Goal: Task Accomplishment & Management: Use online tool/utility

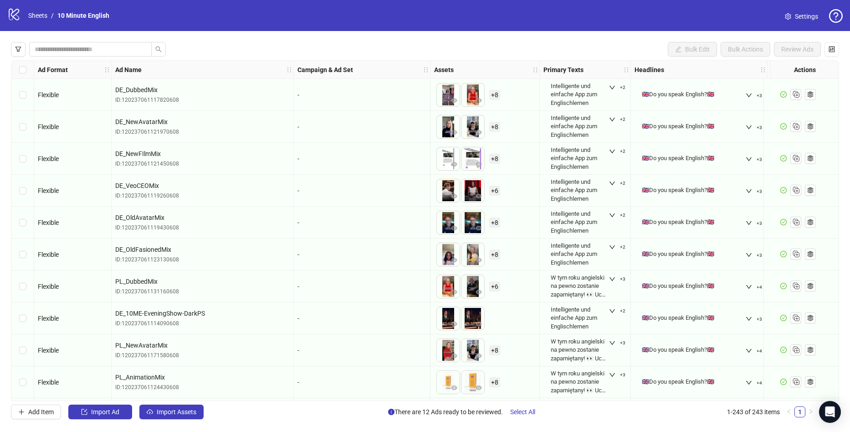
click at [36, 15] on link "Sheets" at bounding box center [37, 15] width 23 height 10
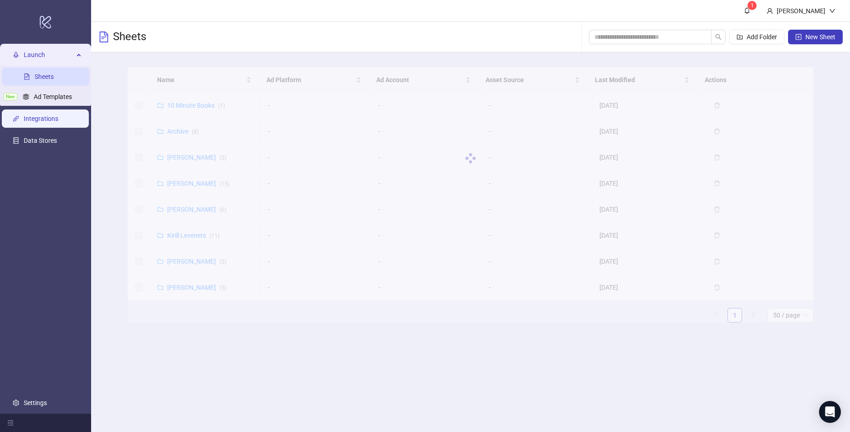
click at [53, 120] on link "Integrations" at bounding box center [41, 118] width 35 height 7
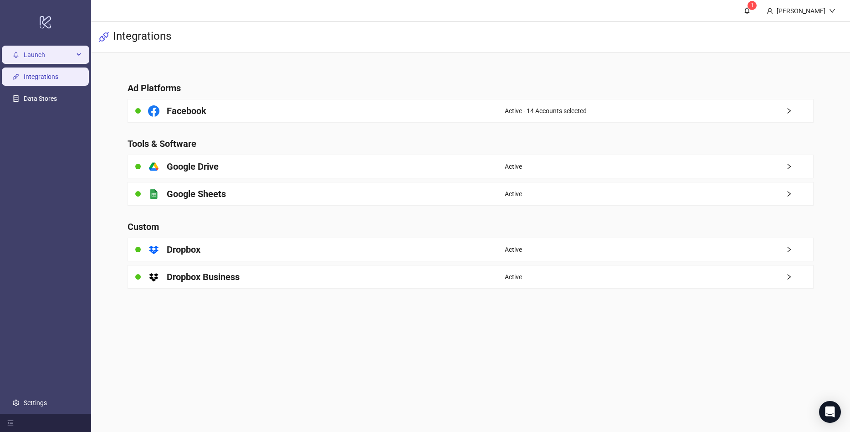
click at [47, 47] on span "Launch" at bounding box center [49, 55] width 50 height 18
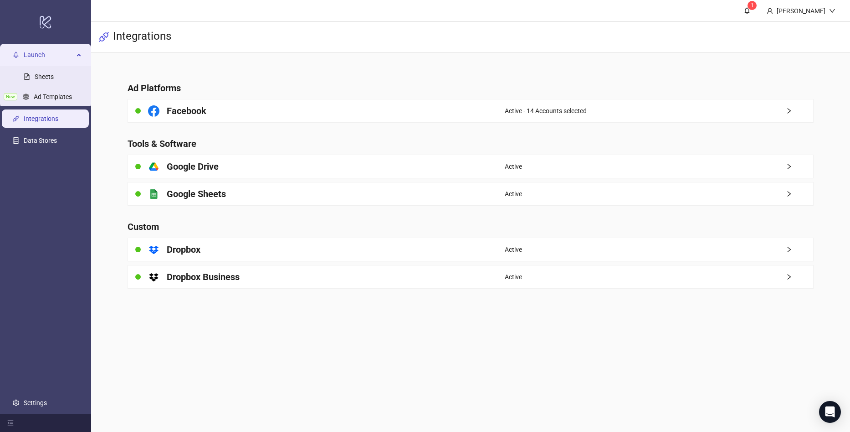
click at [48, 55] on span "Launch" at bounding box center [49, 55] width 50 height 18
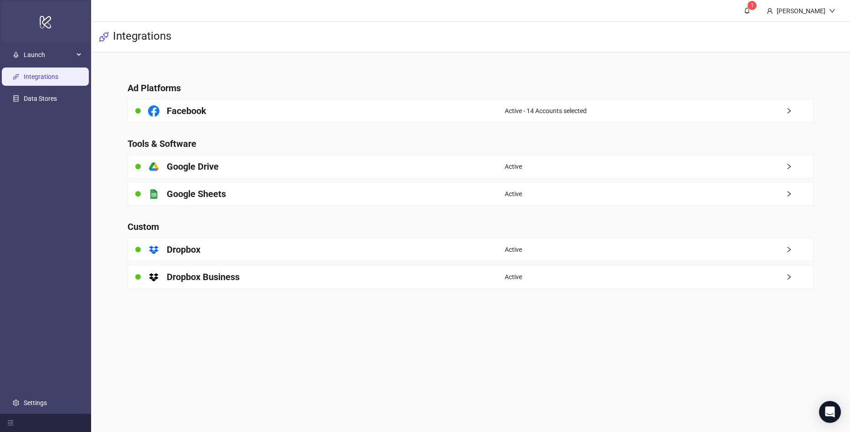
click at [47, 24] on icon "logo/logo-mobile" at bounding box center [45, 22] width 13 height 22
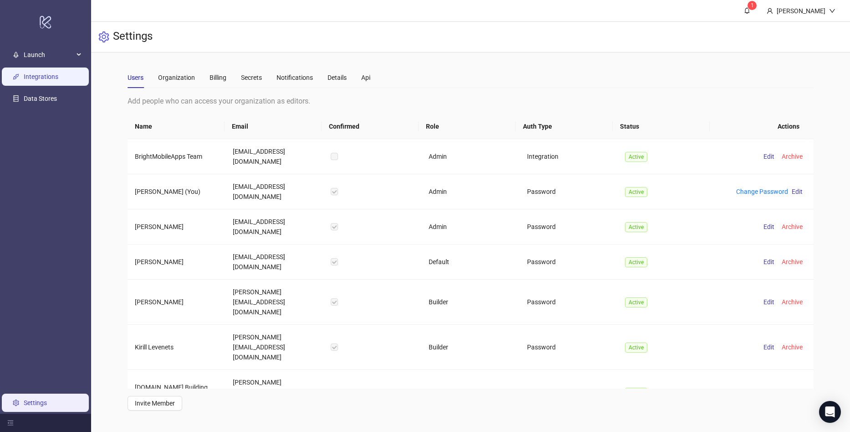
click at [40, 73] on link "Integrations" at bounding box center [41, 76] width 35 height 7
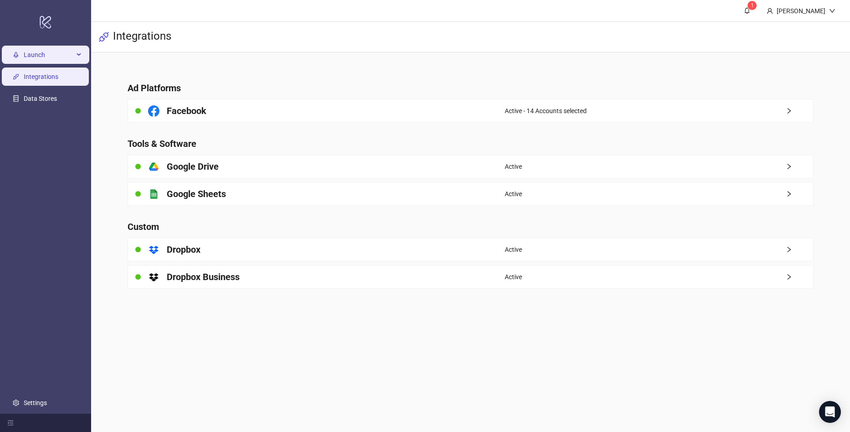
click at [55, 60] on span "Launch" at bounding box center [49, 55] width 50 height 18
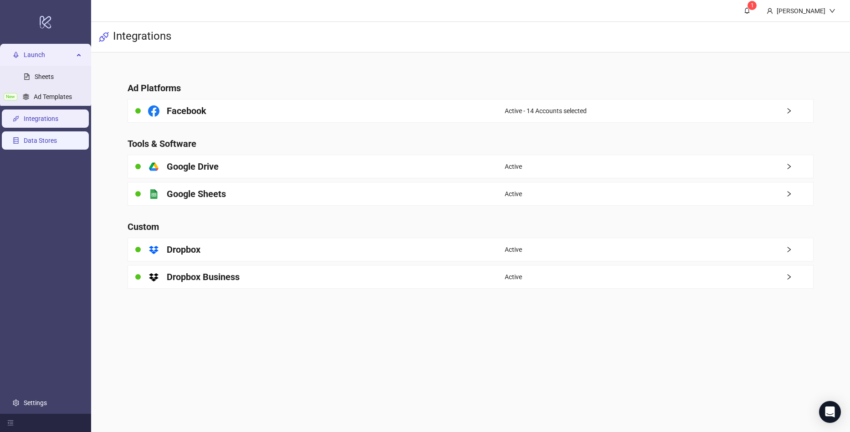
click at [53, 138] on link "Data Stores" at bounding box center [40, 140] width 33 height 7
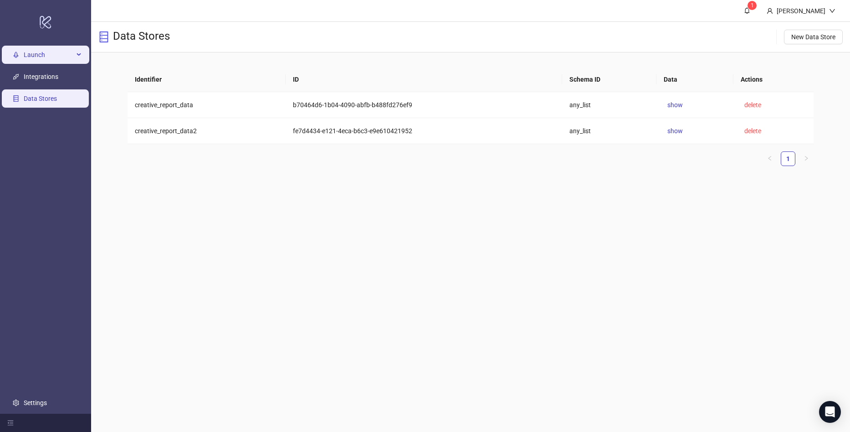
click at [55, 52] on span "Launch" at bounding box center [49, 55] width 50 height 18
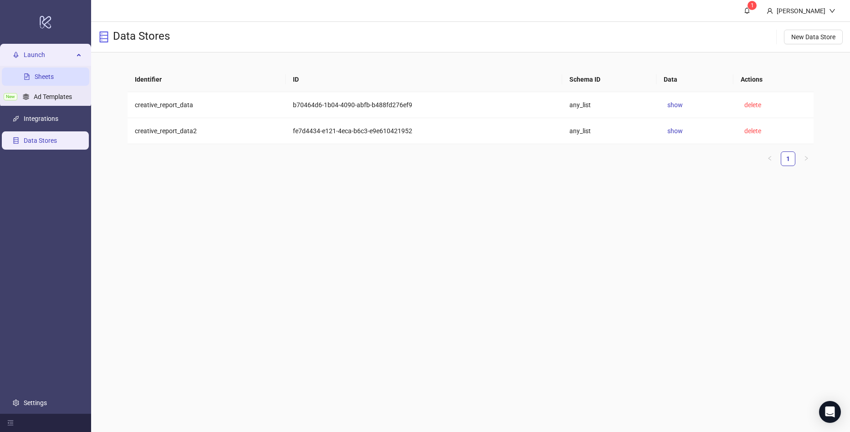
click at [54, 80] on link "Sheets" at bounding box center [44, 76] width 19 height 7
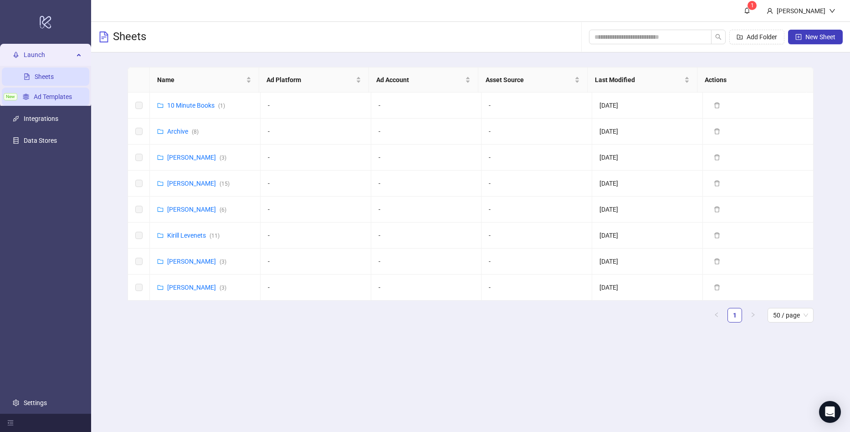
click at [50, 95] on link "Ad Templates" at bounding box center [53, 96] width 38 height 7
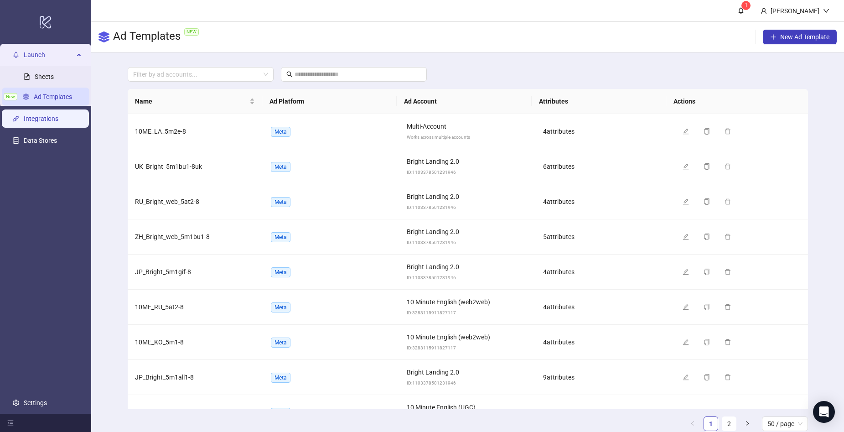
click at [41, 121] on link "Integrations" at bounding box center [41, 118] width 35 height 7
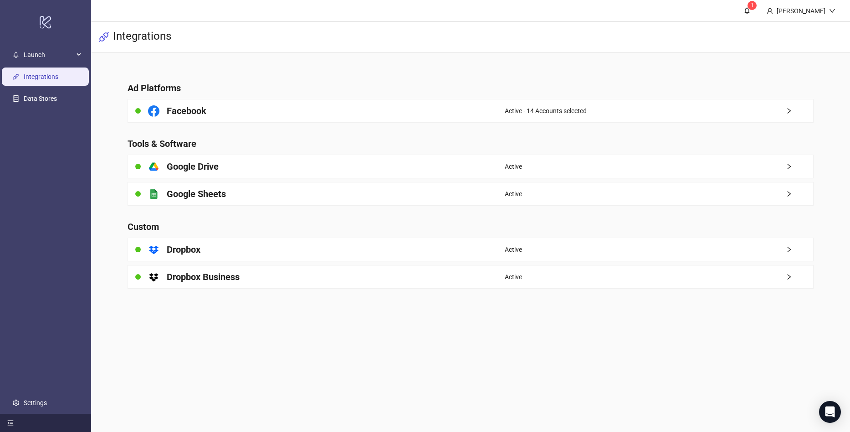
click at [11, 425] on icon "menu-fold" at bounding box center [11, 422] width 6 height 5
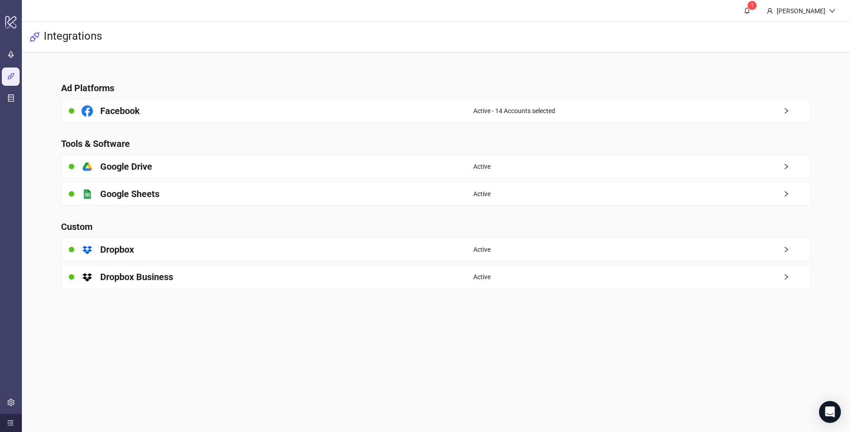
click at [11, 425] on icon "menu-unfold" at bounding box center [11, 422] width 6 height 5
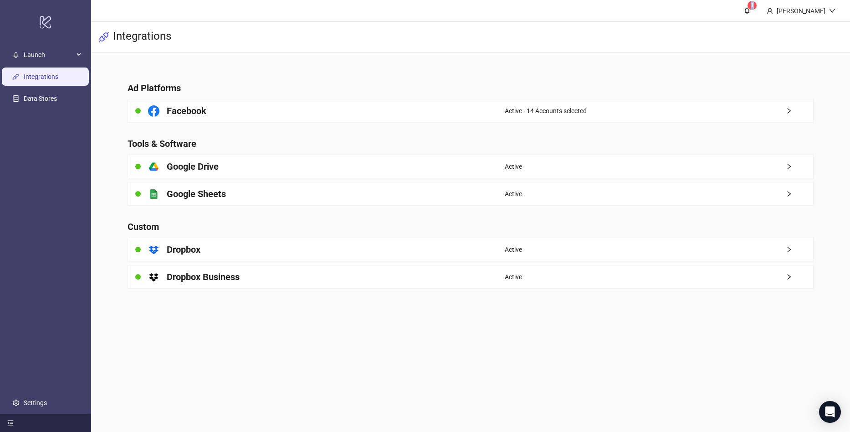
click at [11, 425] on icon "menu-fold" at bounding box center [11, 422] width 6 height 5
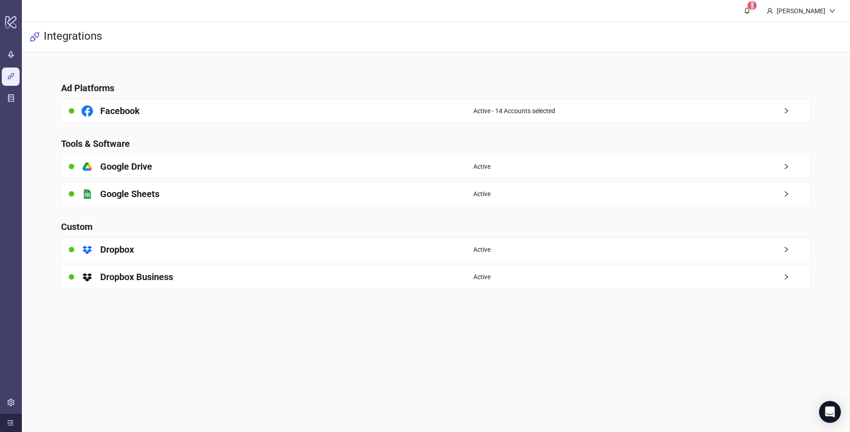
click at [11, 425] on icon "menu-unfold" at bounding box center [11, 422] width 6 height 5
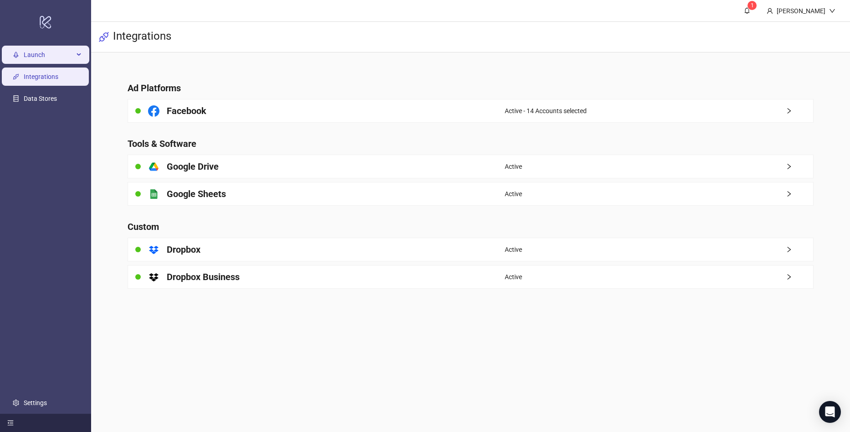
click at [77, 55] on icon at bounding box center [79, 55] width 5 height 0
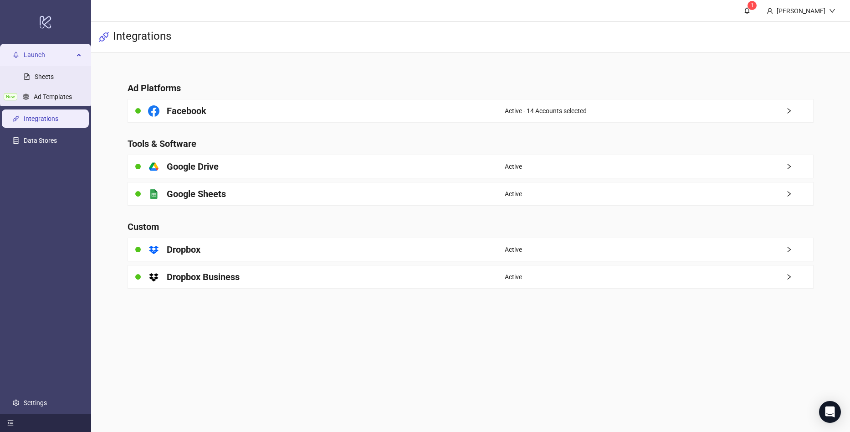
click at [51, 51] on span "Launch" at bounding box center [49, 55] width 50 height 18
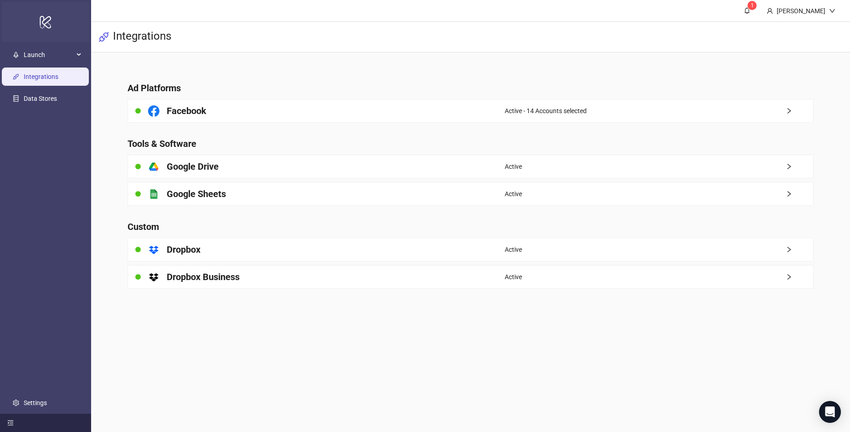
click at [51, 25] on icon "logo/logo-mobile" at bounding box center [45, 22] width 13 height 22
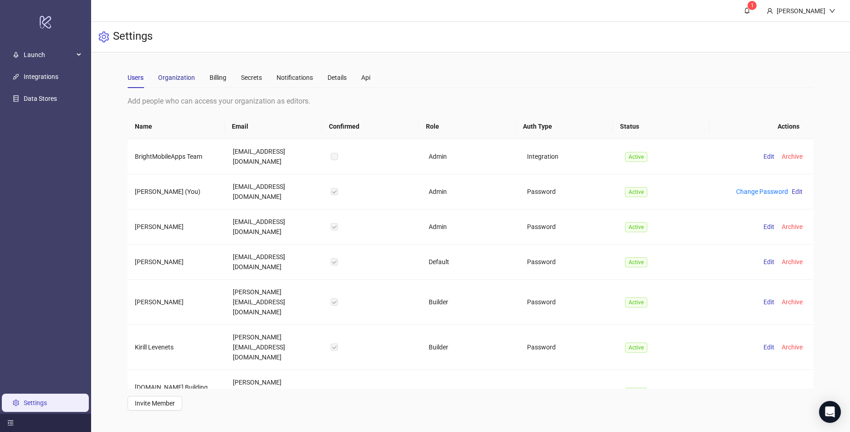
click at [179, 82] on div "Organization" at bounding box center [176, 77] width 37 height 10
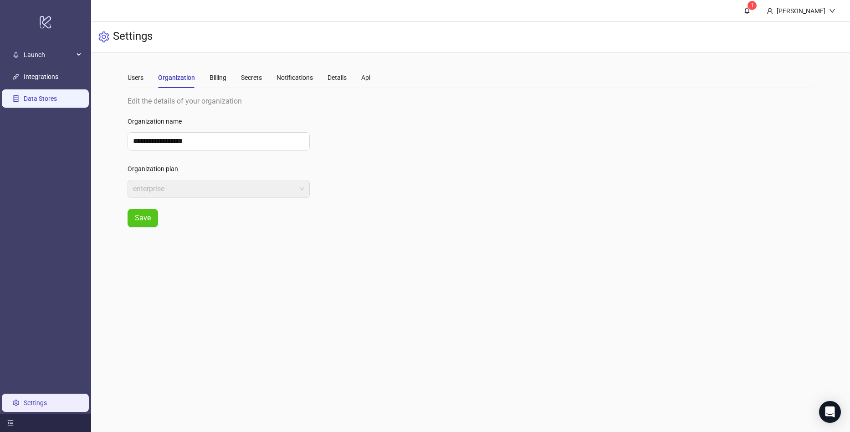
click at [38, 95] on link "Data Stores" at bounding box center [40, 98] width 33 height 7
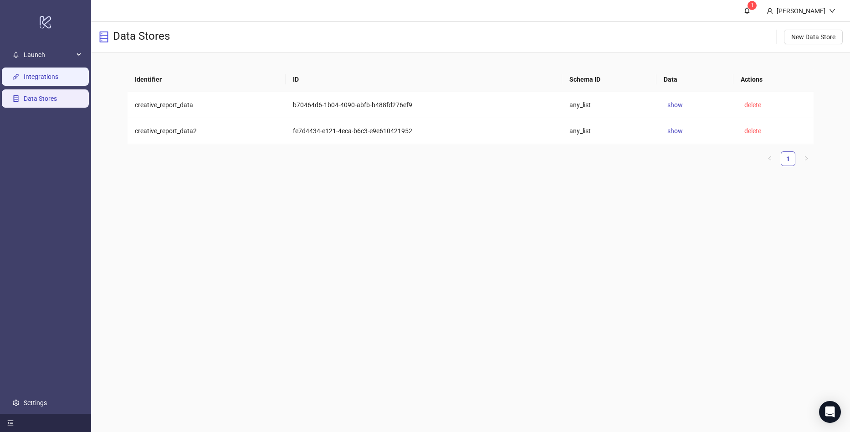
click at [43, 80] on link "Integrations" at bounding box center [41, 76] width 35 height 7
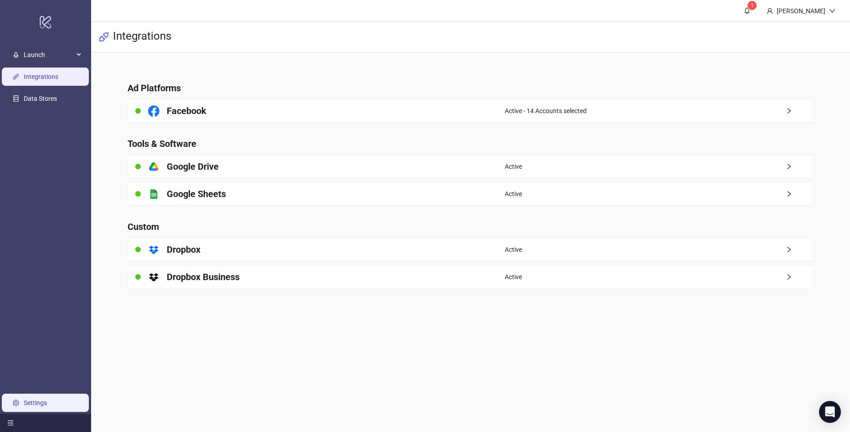
click at [34, 406] on link "Settings" at bounding box center [35, 402] width 23 height 7
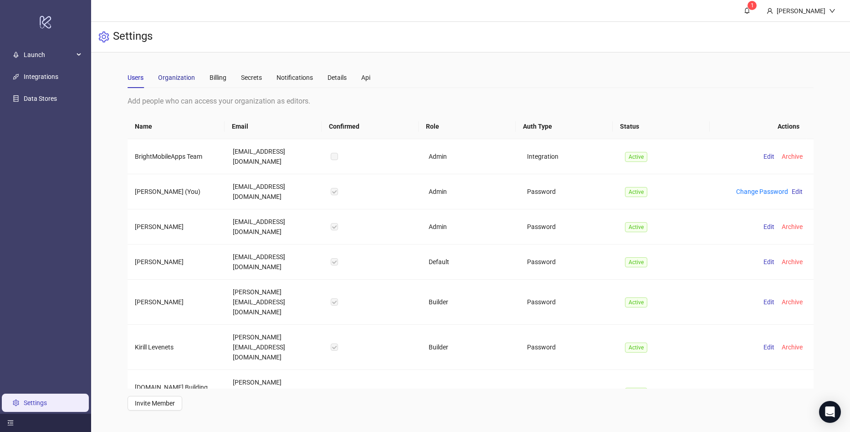
click at [172, 81] on div "Organization" at bounding box center [176, 77] width 37 height 10
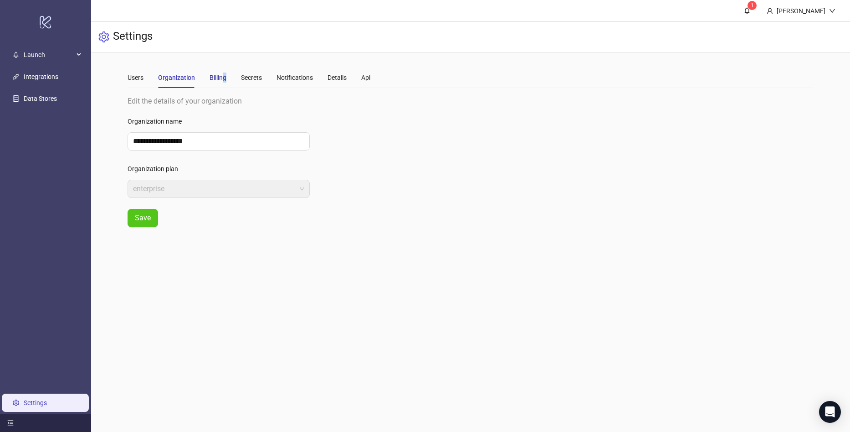
click at [225, 77] on div "Billing" at bounding box center [218, 77] width 17 height 10
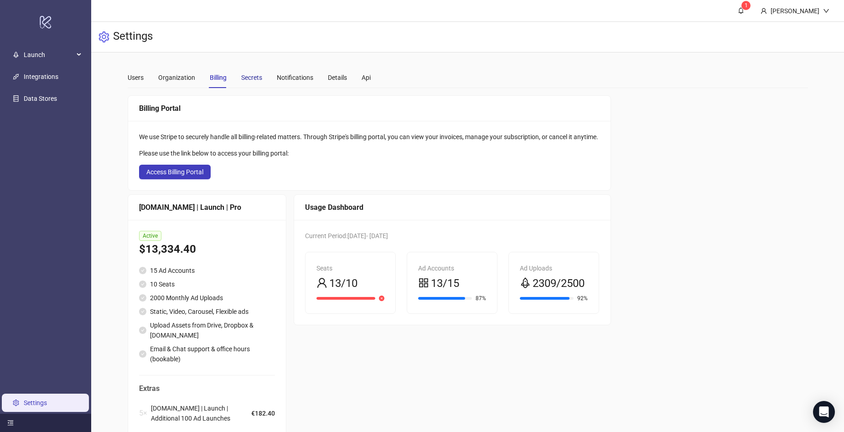
click at [253, 75] on div "Secrets" at bounding box center [251, 77] width 21 height 10
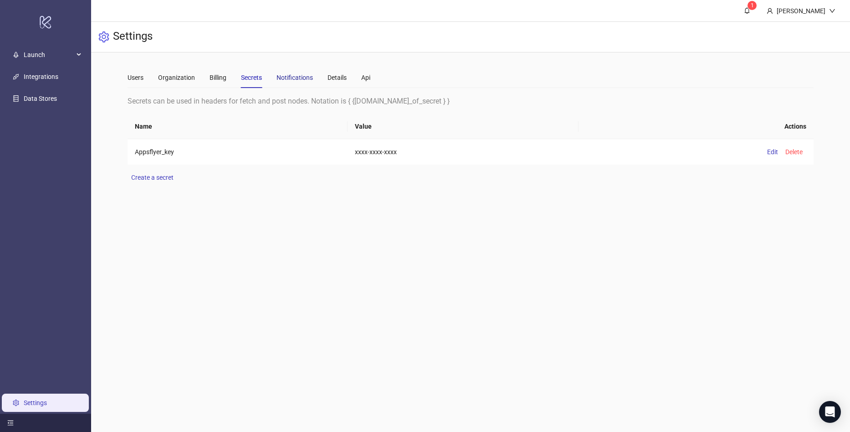
click at [282, 77] on div "Notifications" at bounding box center [295, 77] width 36 height 10
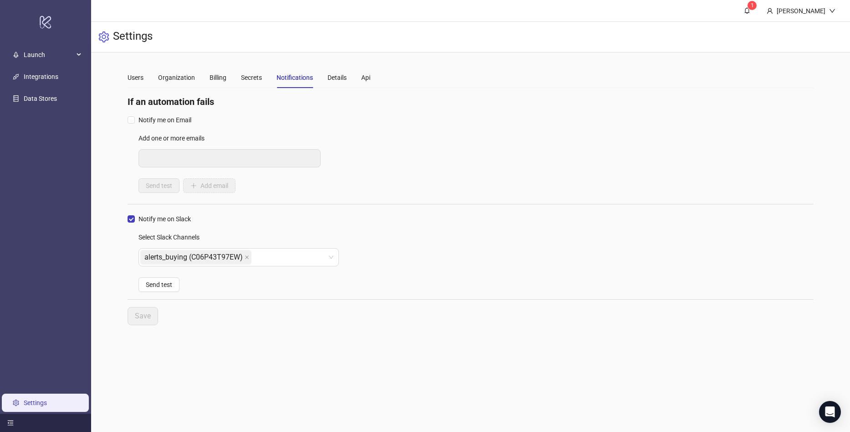
click at [207, 76] on div "Users Organization Billing Secrets Notifications Details Api" at bounding box center [249, 77] width 243 height 21
click at [221, 78] on div "Billing" at bounding box center [218, 77] width 17 height 10
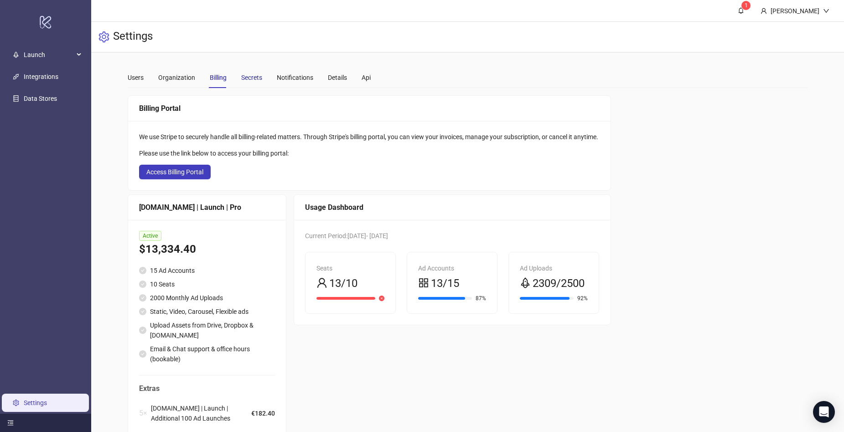
click at [249, 77] on div "Secrets" at bounding box center [251, 77] width 21 height 10
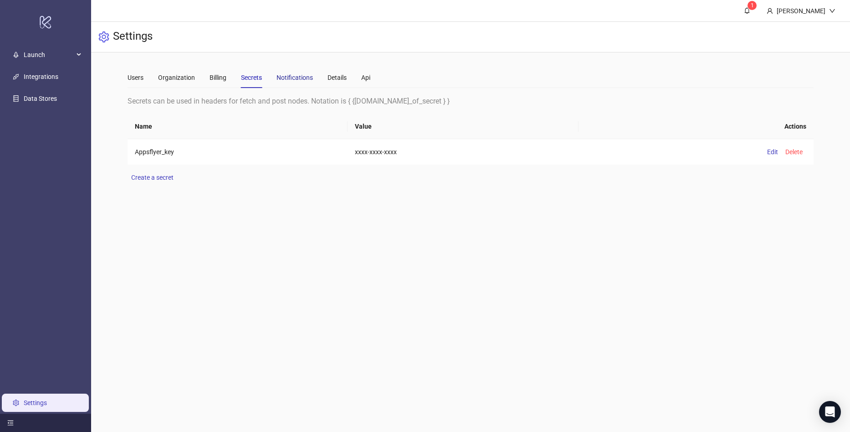
click at [291, 75] on div "Notifications" at bounding box center [295, 77] width 36 height 10
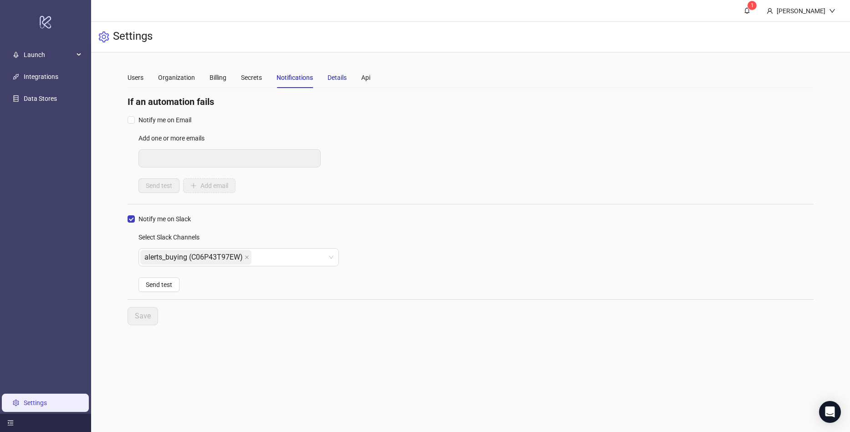
click at [332, 77] on div "Details" at bounding box center [337, 77] width 19 height 10
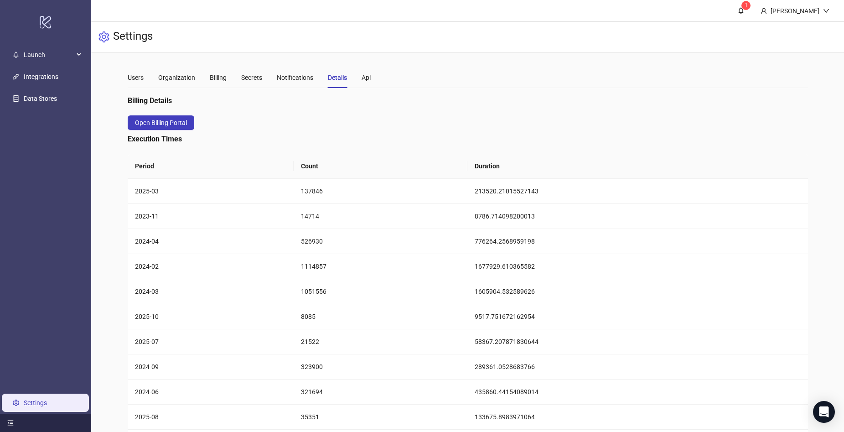
click at [374, 74] on div "Users Organization Billing Secrets Notifications Details Api" at bounding box center [468, 77] width 680 height 21
click at [358, 75] on div "Users Organization Billing Secrets Notifications Details Api" at bounding box center [249, 77] width 243 height 21
click at [362, 78] on div "Api" at bounding box center [365, 77] width 9 height 10
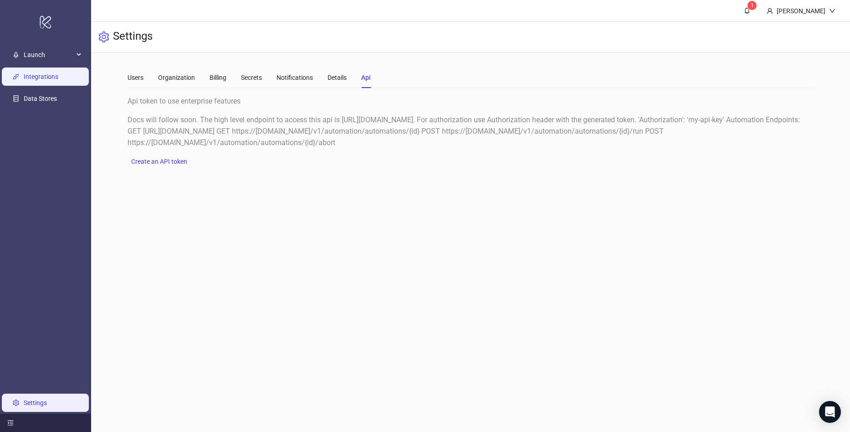
click at [31, 73] on link "Integrations" at bounding box center [41, 76] width 35 height 7
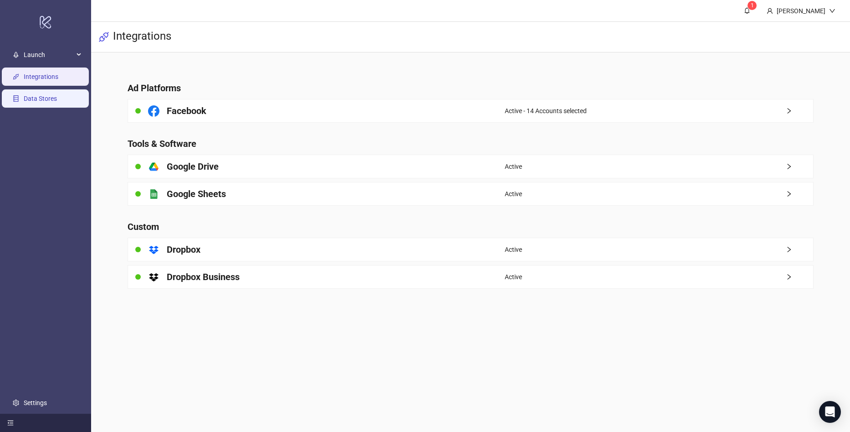
click at [26, 100] on link "Data Stores" at bounding box center [40, 98] width 33 height 7
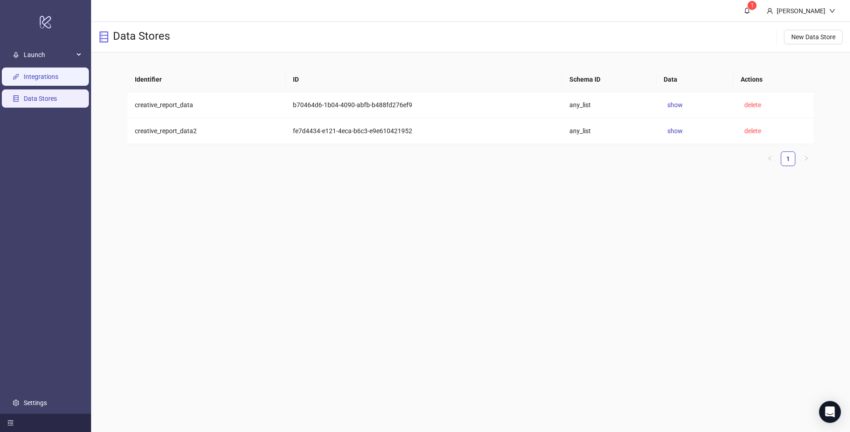
click at [58, 79] on link "Integrations" at bounding box center [41, 76] width 35 height 7
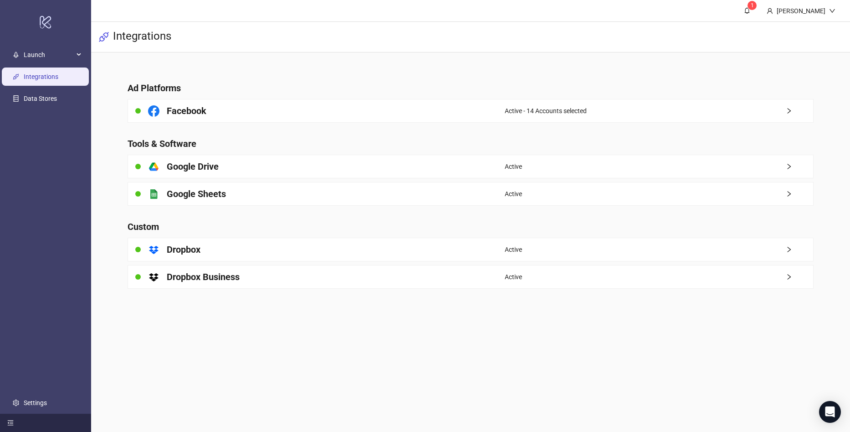
drag, startPoint x: 297, startPoint y: 373, endPoint x: 421, endPoint y: 404, distance: 127.8
click at [299, 373] on main "1 Sergei Puzikov Integrations Ad Platforms Facebook Active - 14 Accounts select…" at bounding box center [470, 216] width 759 height 432
click at [754, 4] on link "1" at bounding box center [747, 10] width 25 height 21
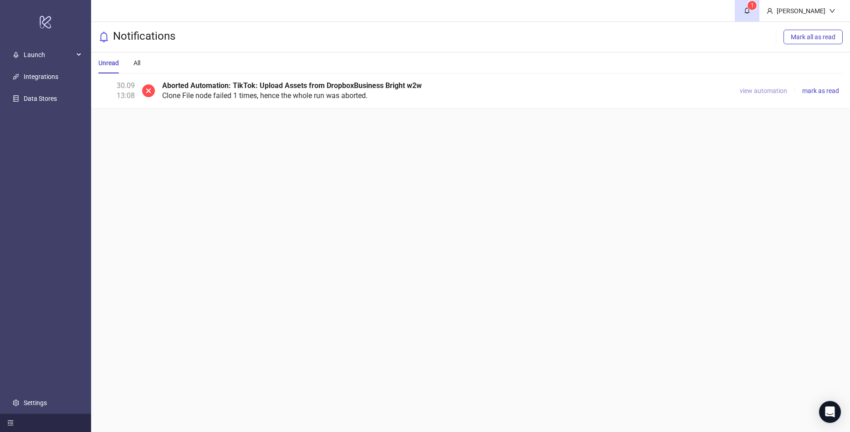
click at [773, 94] on span "view automation" at bounding box center [763, 90] width 47 height 7
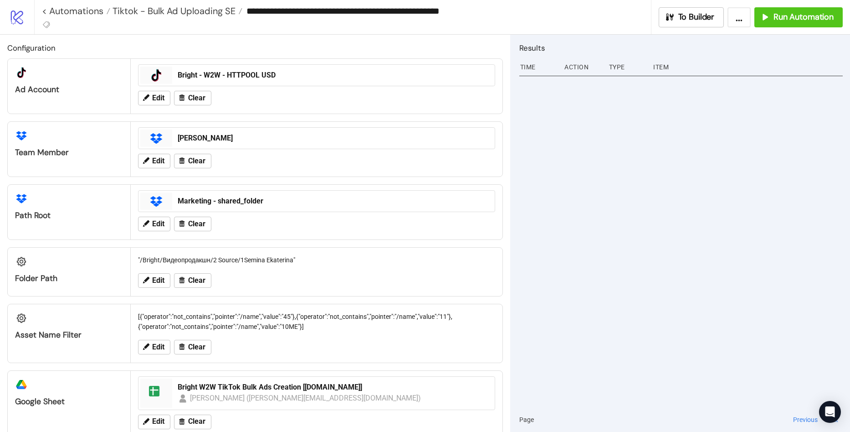
click at [273, 118] on div "Configuration platform/tik_tok Ad Account platform/tik_tok Bright - W2W - HTTPO…" at bounding box center [255, 233] width 510 height 397
click at [196, 15] on span "Tiktok - Bulk Ad Uploading SE" at bounding box center [172, 11] width 125 height 12
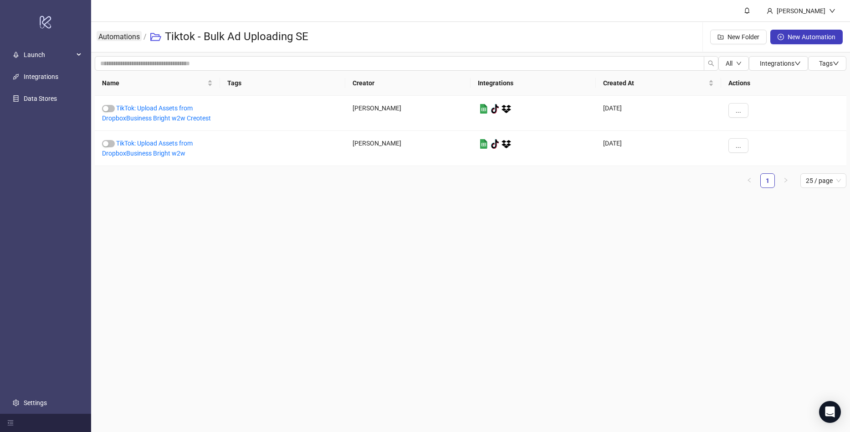
click at [126, 38] on link "Automations" at bounding box center [119, 36] width 45 height 10
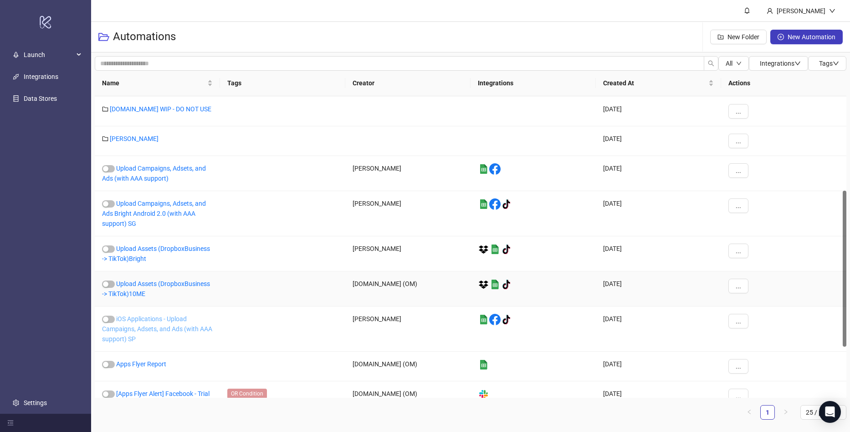
scroll to position [228, 0]
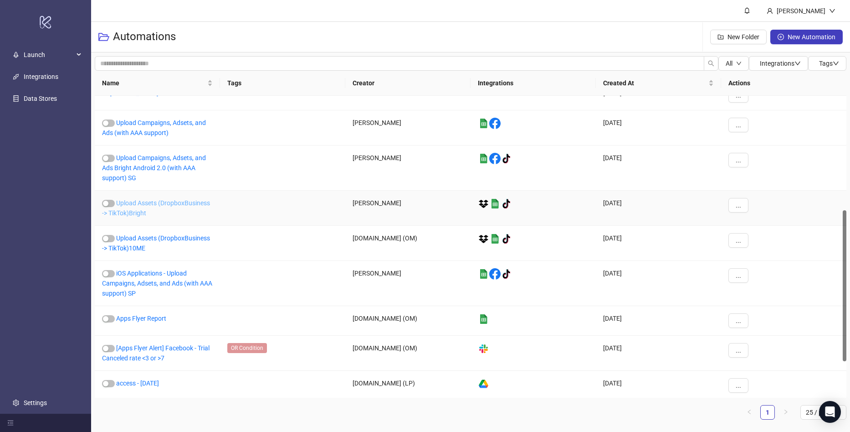
click at [178, 206] on link "Upload Assets (DropboxBusiness -> TikTok)Bright" at bounding box center [156, 207] width 108 height 17
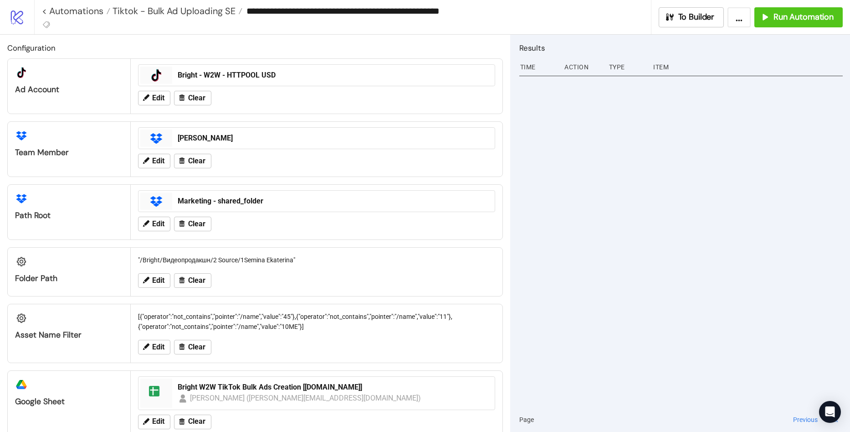
type input "**********"
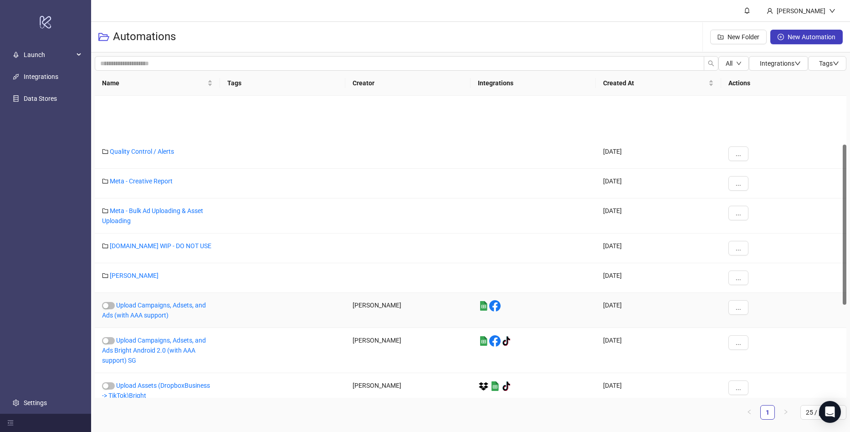
scroll to position [91, 0]
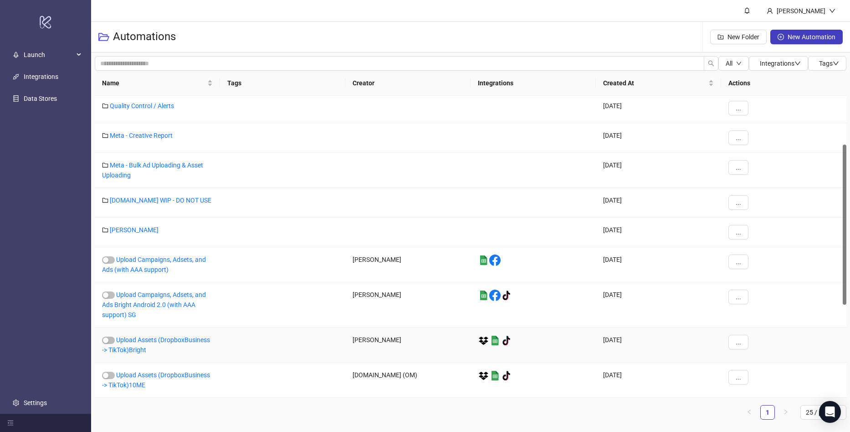
click at [750, 340] on div "..." at bounding box center [783, 344] width 125 height 35
click at [740, 340] on span "..." at bounding box center [738, 341] width 5 height 7
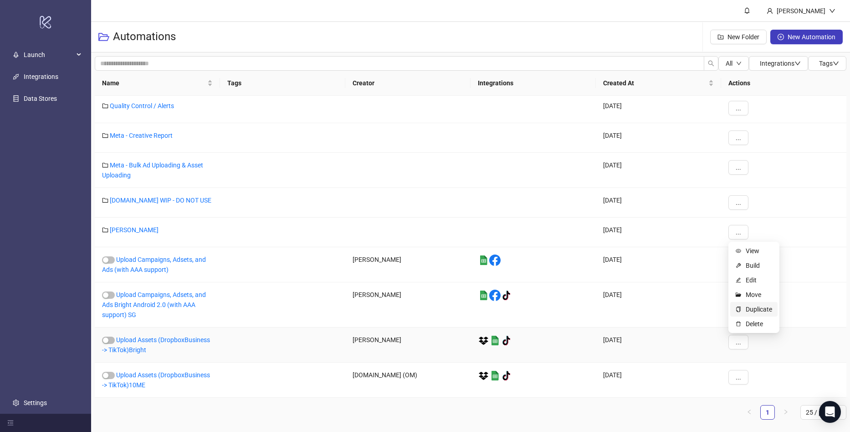
click at [756, 307] on span "Duplicate" at bounding box center [759, 309] width 26 height 10
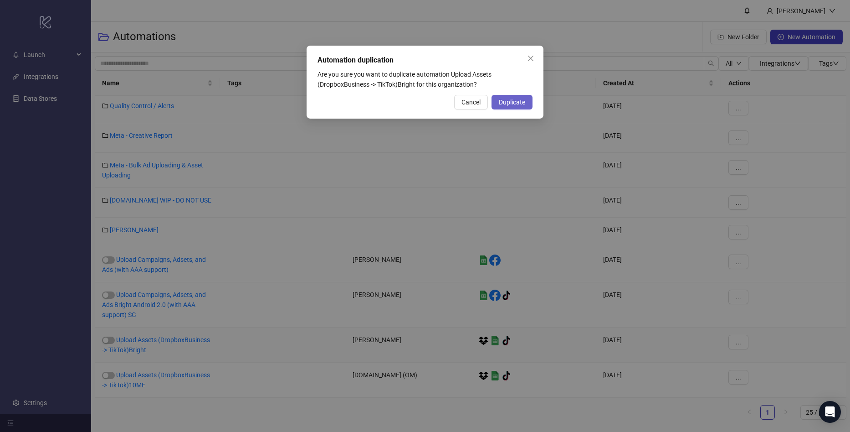
click at [509, 102] on span "Duplicate" at bounding box center [512, 101] width 26 height 7
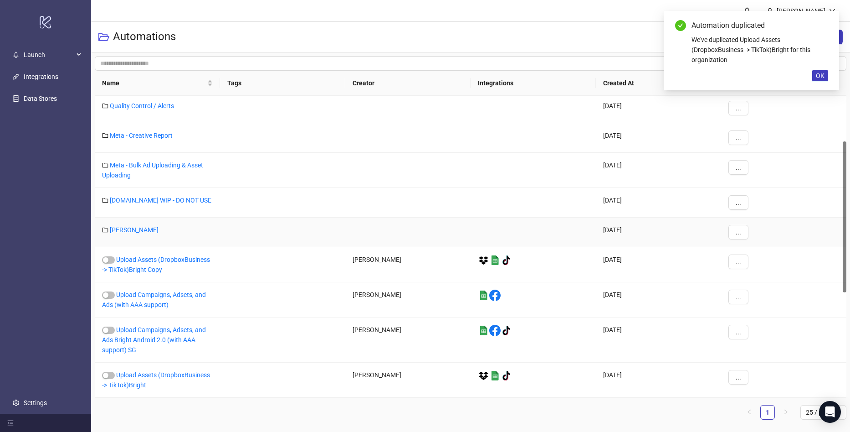
scroll to position [356, 0]
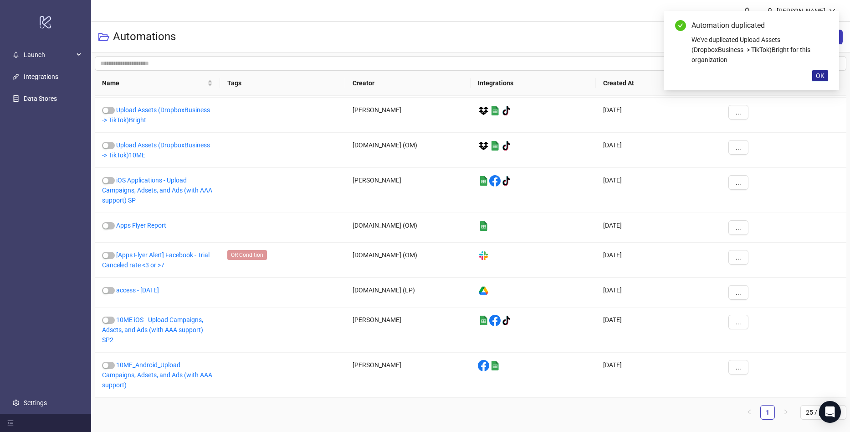
click at [821, 73] on span "OK" at bounding box center [820, 75] width 9 height 7
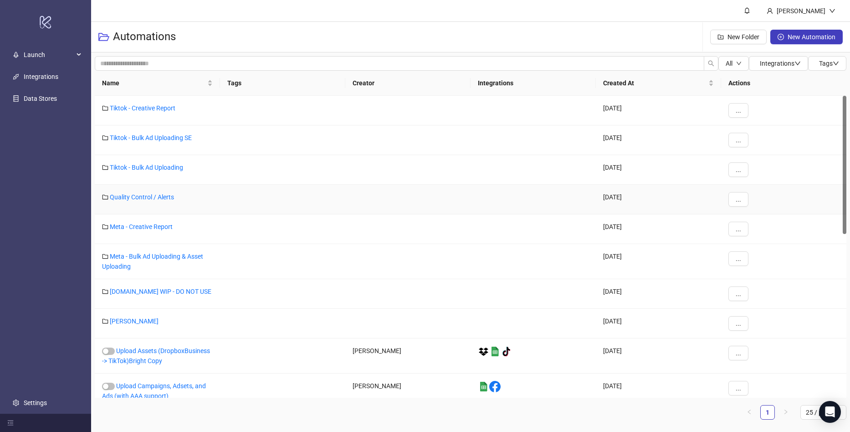
scroll to position [91, 0]
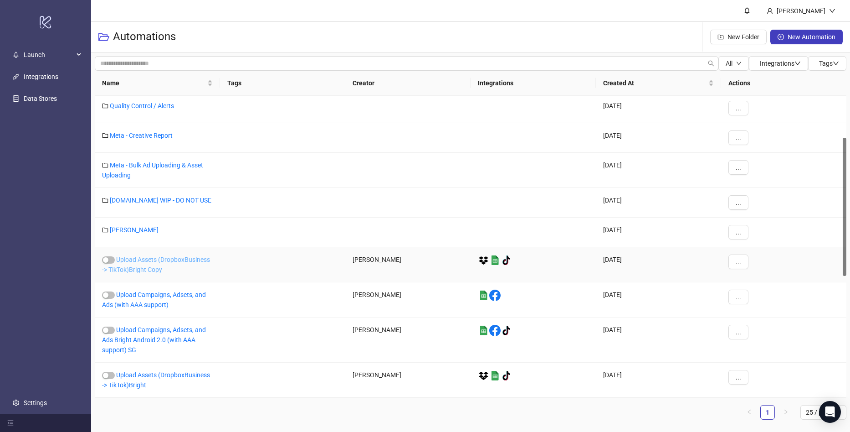
click at [154, 257] on link "Upload Assets (DropboxBusiness -> TikTok)Bright Copy" at bounding box center [156, 264] width 108 height 17
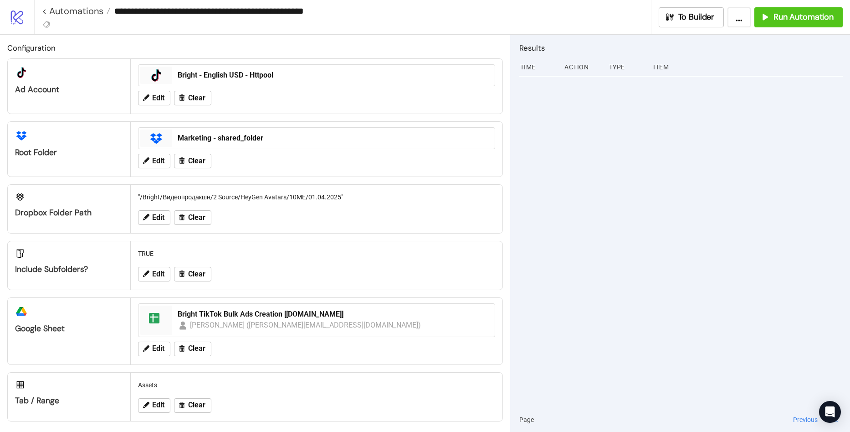
drag, startPoint x: 355, startPoint y: 8, endPoint x: 335, endPoint y: 13, distance: 19.9
click at [335, 13] on input "**********" at bounding box center [380, 11] width 541 height 14
click at [320, 10] on input "**********" at bounding box center [380, 11] width 541 height 14
type input "**********"
click at [308, 44] on h2 "Configuration" at bounding box center [255, 48] width 496 height 12
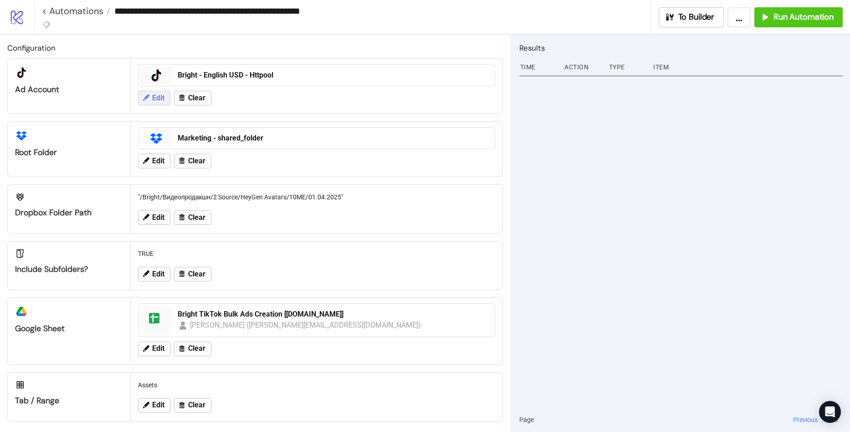
click at [155, 97] on span "Edit" at bounding box center [158, 98] width 12 height 8
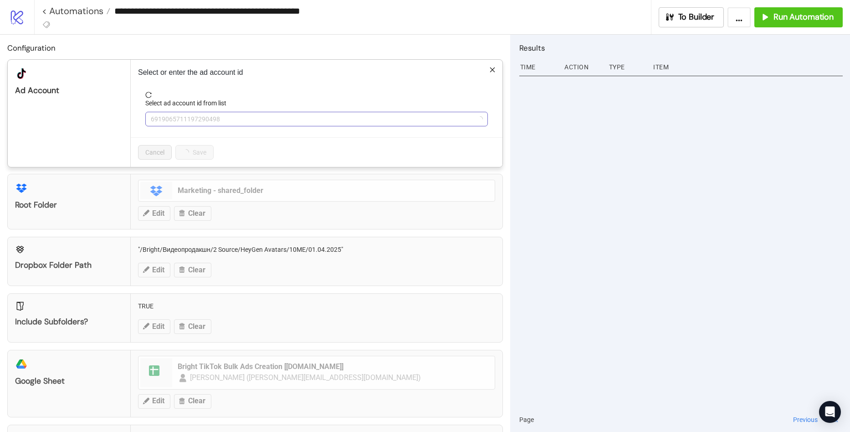
click at [322, 122] on span "6919065711197290498" at bounding box center [317, 119] width 332 height 14
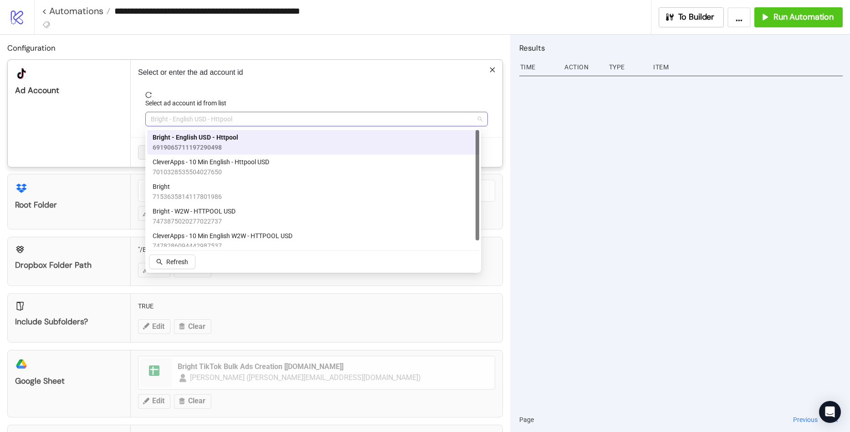
click at [245, 123] on span "Bright - English USD - Httpool" at bounding box center [317, 119] width 332 height 14
click at [295, 46] on h2 "Configuration" at bounding box center [255, 48] width 496 height 12
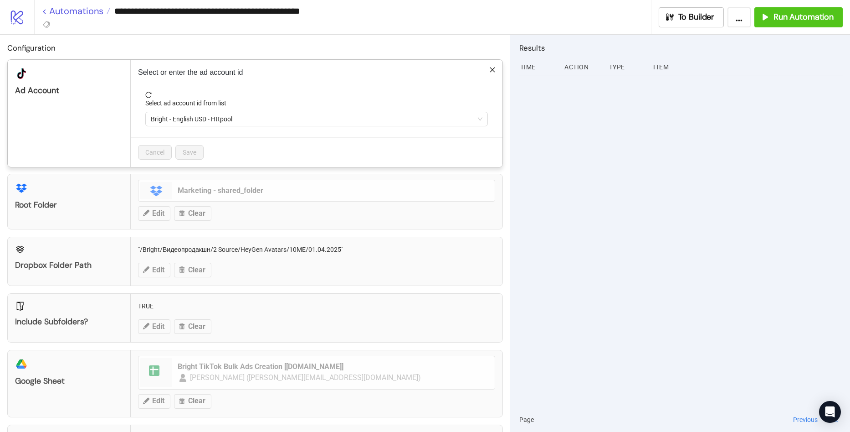
click at [62, 12] on div "**********" at bounding box center [425, 216] width 850 height 432
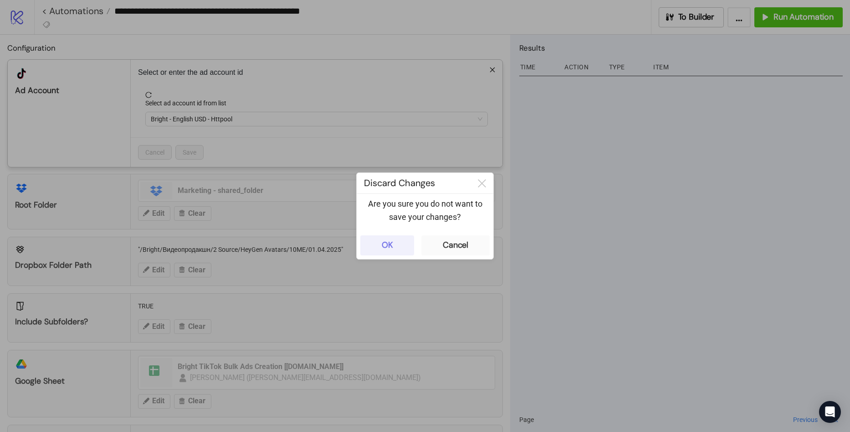
click at [404, 247] on button "OK" at bounding box center [387, 245] width 54 height 20
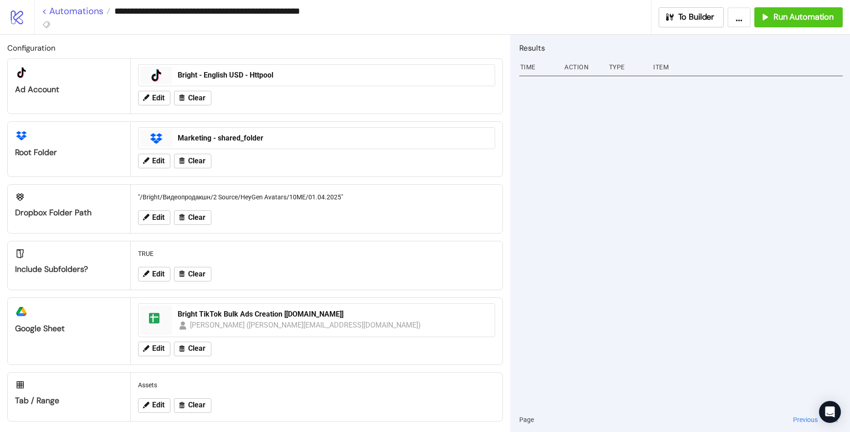
click at [72, 13] on link "< Automations" at bounding box center [76, 10] width 68 height 9
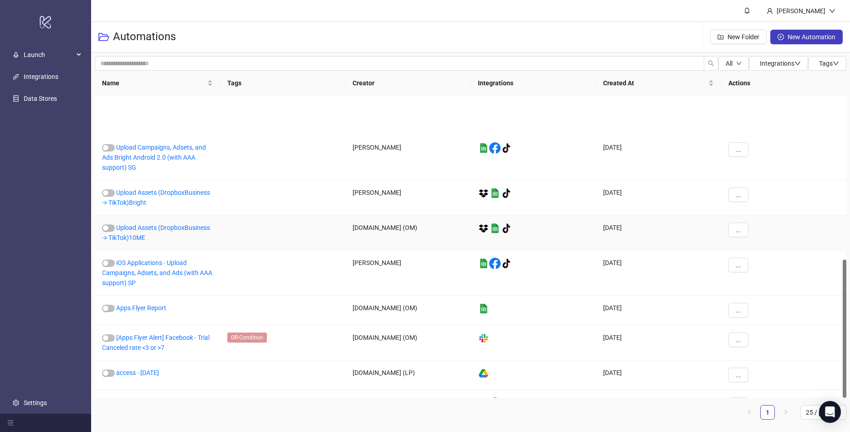
scroll to position [356, 0]
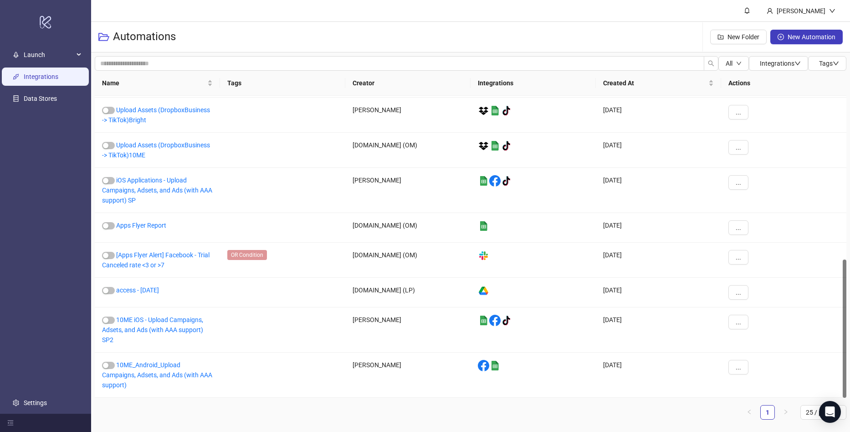
click at [41, 73] on link "Integrations" at bounding box center [41, 76] width 35 height 7
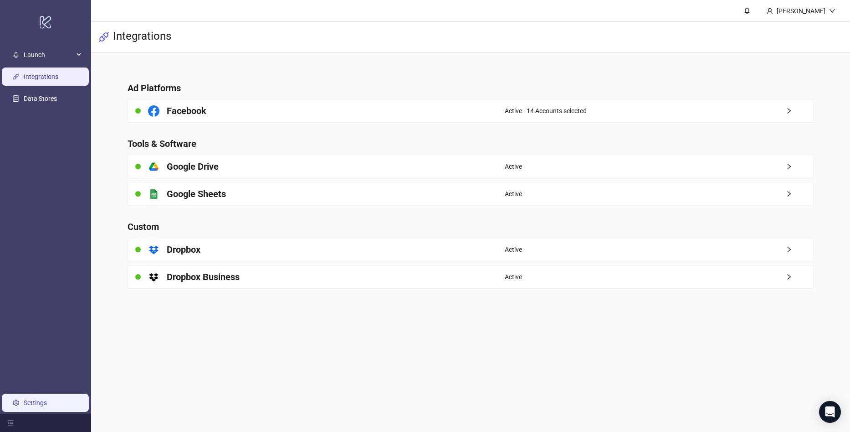
click at [47, 399] on link "Settings" at bounding box center [35, 402] width 23 height 7
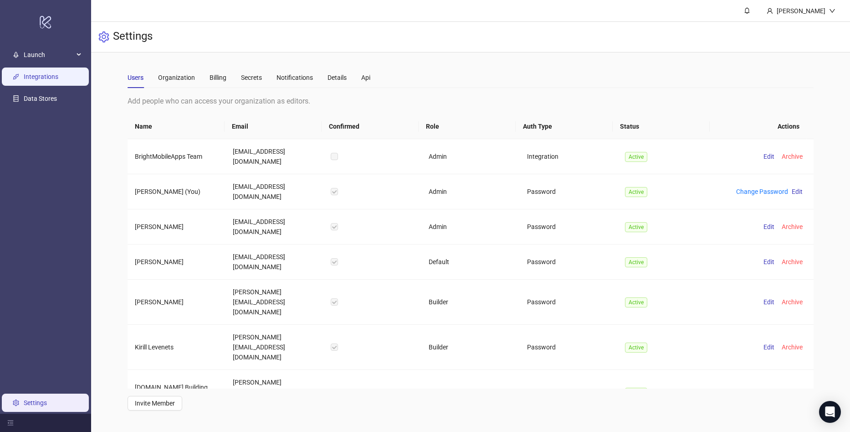
click at [45, 80] on link "Integrations" at bounding box center [41, 76] width 35 height 7
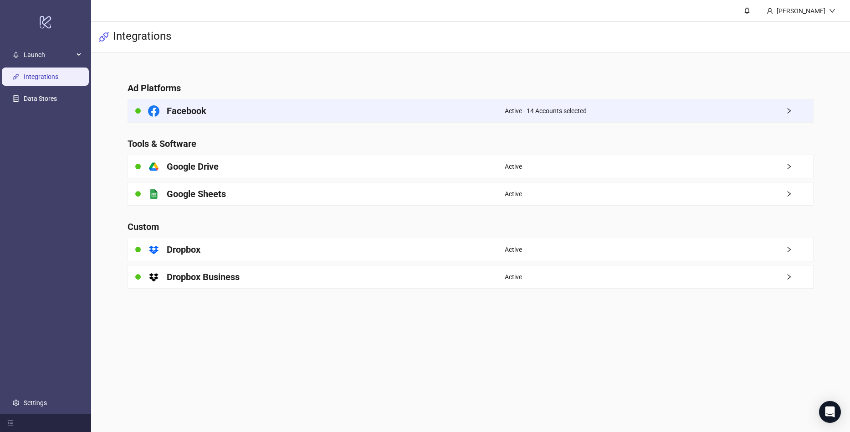
click at [412, 114] on div "Facebook" at bounding box center [316, 110] width 377 height 23
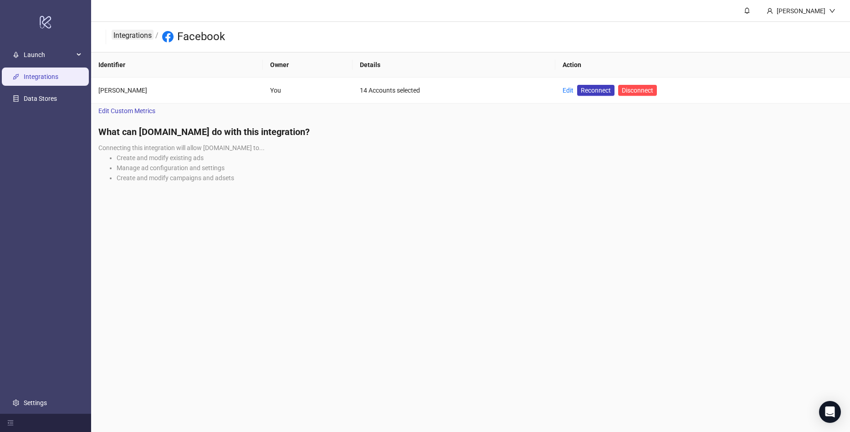
click at [139, 37] on link "Integrations" at bounding box center [133, 35] width 42 height 10
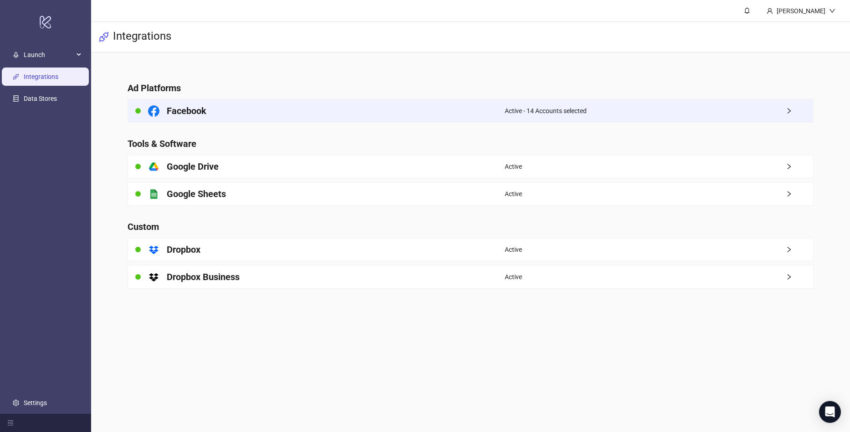
click at [206, 106] on h4 "Facebook" at bounding box center [187, 110] width 40 height 13
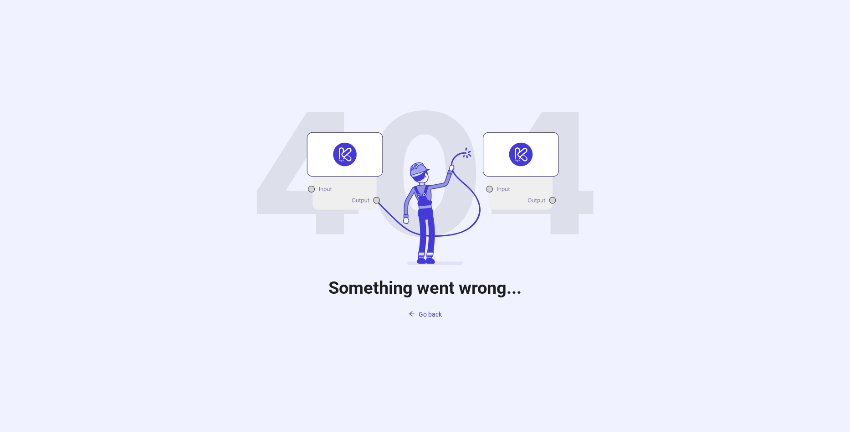
drag, startPoint x: 190, startPoint y: 46, endPoint x: 194, endPoint y: 58, distance: 12.7
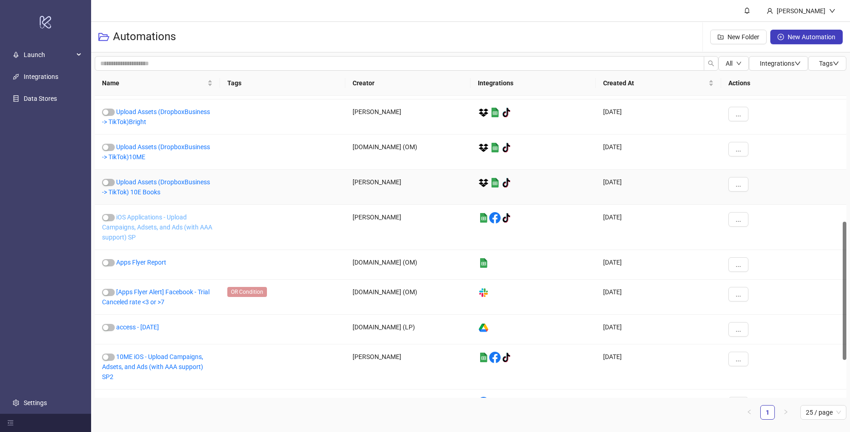
scroll to position [356, 0]
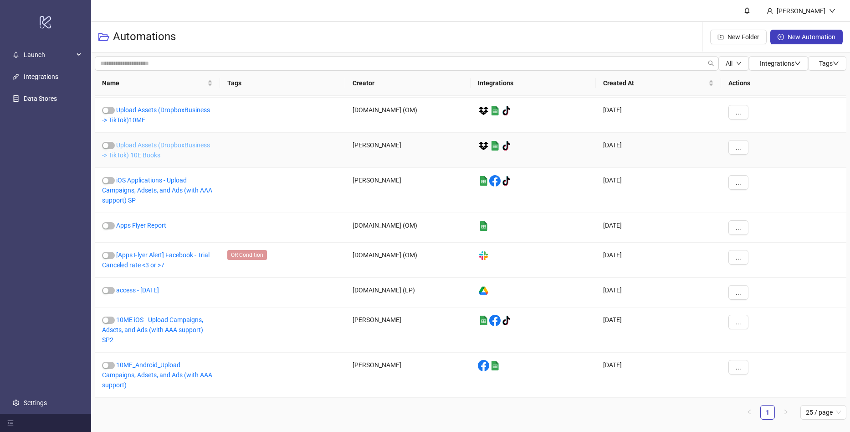
click at [167, 143] on link "Upload Assets (DropboxBusiness -> TikTok) 10E Books" at bounding box center [156, 149] width 108 height 17
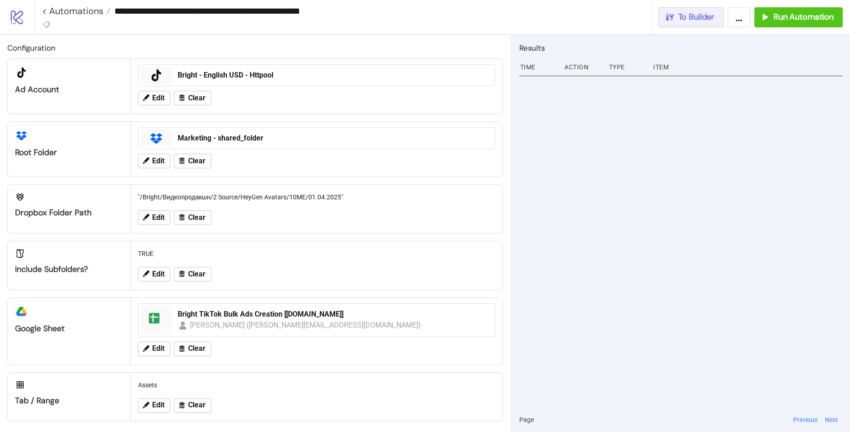
click at [705, 15] on span "To Builder" at bounding box center [697, 17] width 36 height 10
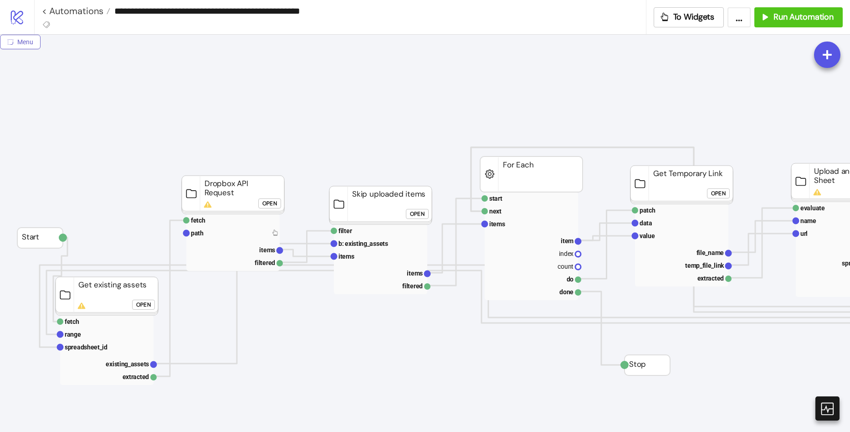
click at [26, 45] on span "Menu" at bounding box center [25, 41] width 16 height 7
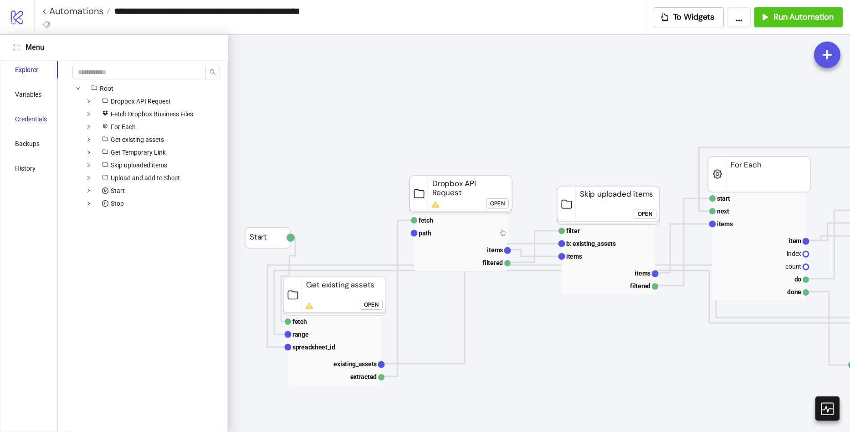
click at [36, 116] on div "Credentials" at bounding box center [31, 119] width 32 height 10
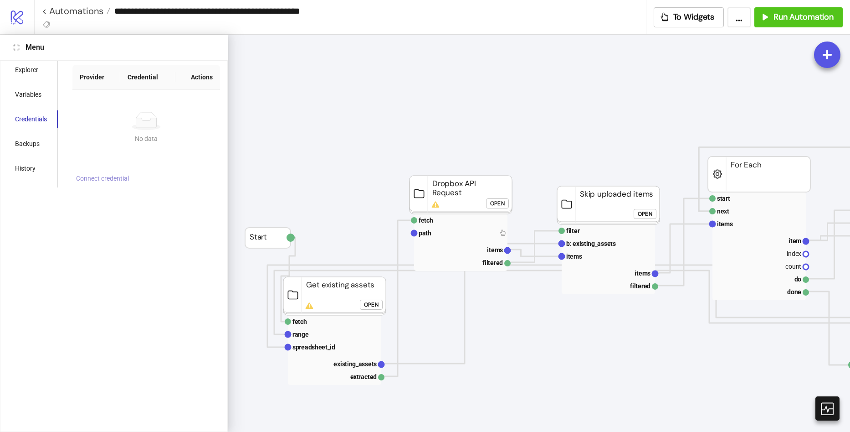
click at [98, 181] on span "Connect credential" at bounding box center [102, 178] width 53 height 7
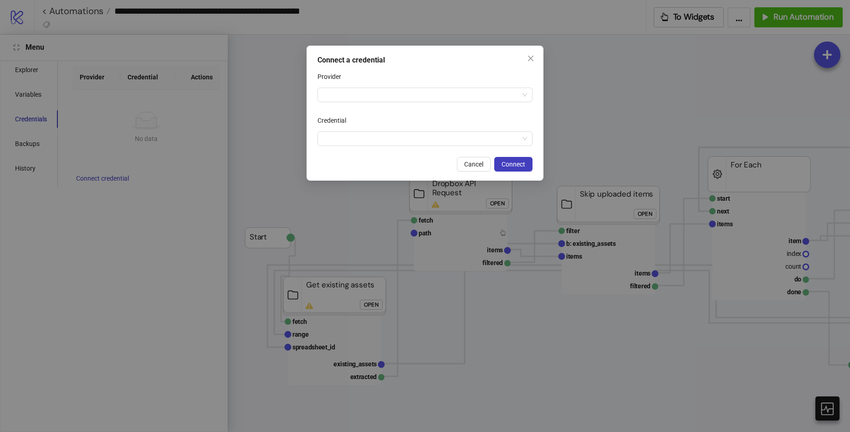
click at [373, 84] on div "Provider" at bounding box center [425, 78] width 215 height 18
click at [371, 91] on input "Provider" at bounding box center [421, 95] width 196 height 14
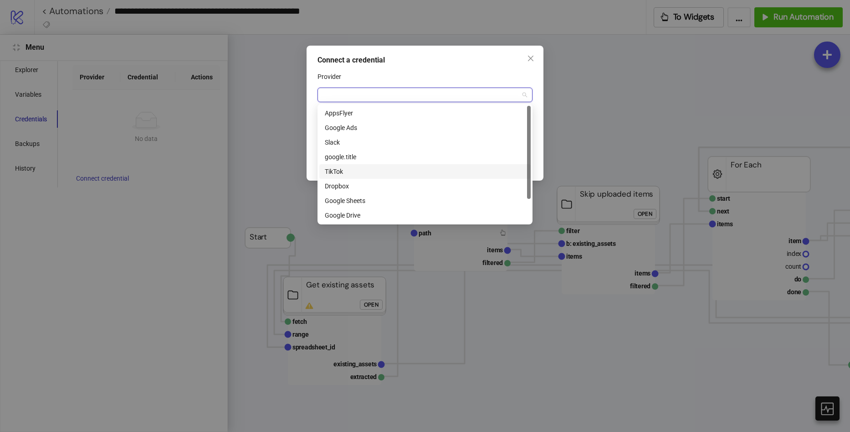
click at [362, 168] on div "TikTok" at bounding box center [425, 171] width 201 height 10
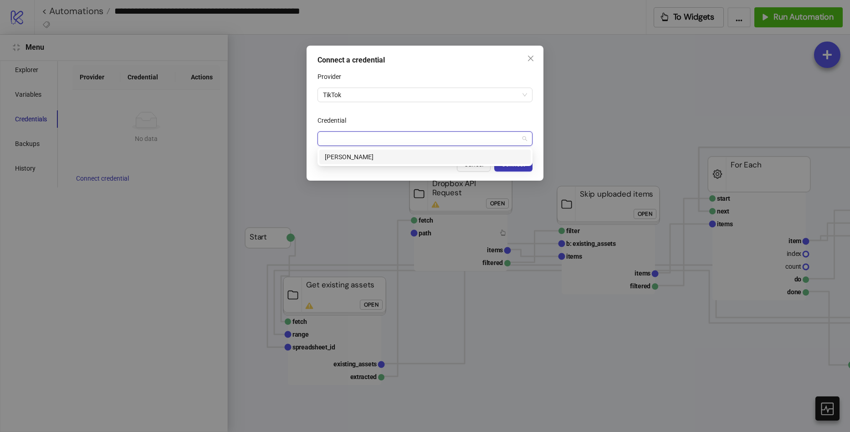
click at [365, 140] on input "Credential" at bounding box center [421, 139] width 196 height 14
click at [358, 165] on div "60147e97-36fb-4ed8-b8c6-e4b97fb6516a Sergey" at bounding box center [425, 157] width 215 height 18
click at [360, 157] on div "Sergey" at bounding box center [425, 157] width 201 height 10
click at [469, 104] on form "Provider TikTok Credential Sergey Sergey" at bounding box center [425, 107] width 215 height 77
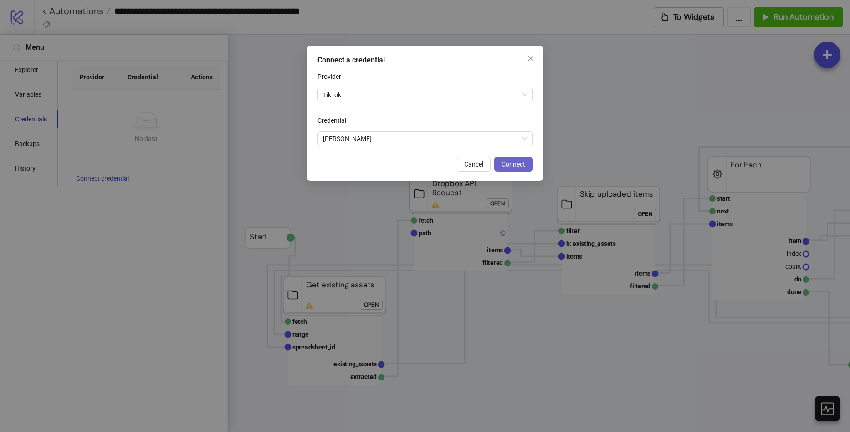
click at [509, 163] on span "Connect" at bounding box center [514, 163] width 24 height 7
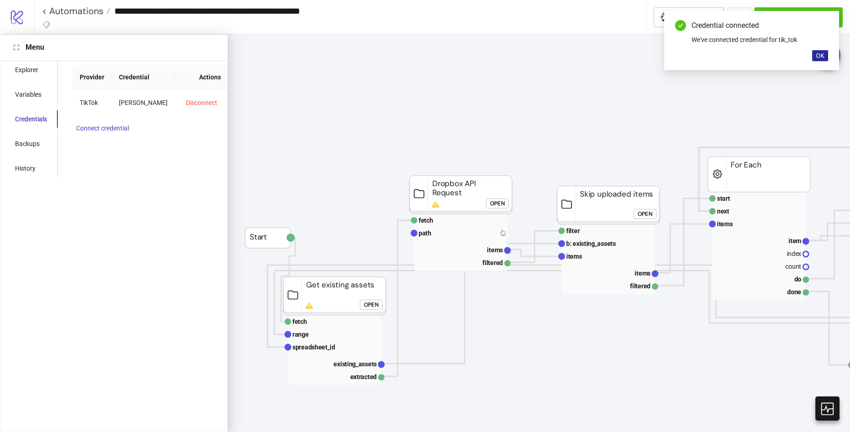
click at [828, 58] on button "OK" at bounding box center [821, 55] width 16 height 11
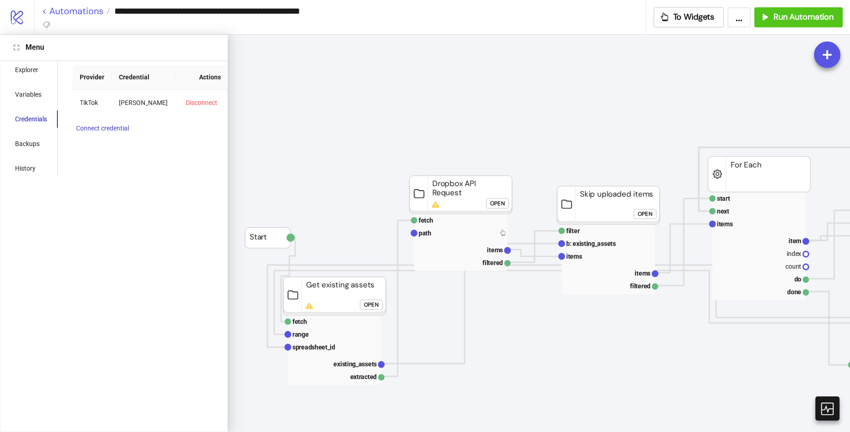
click at [93, 12] on link "< Automations" at bounding box center [76, 10] width 68 height 9
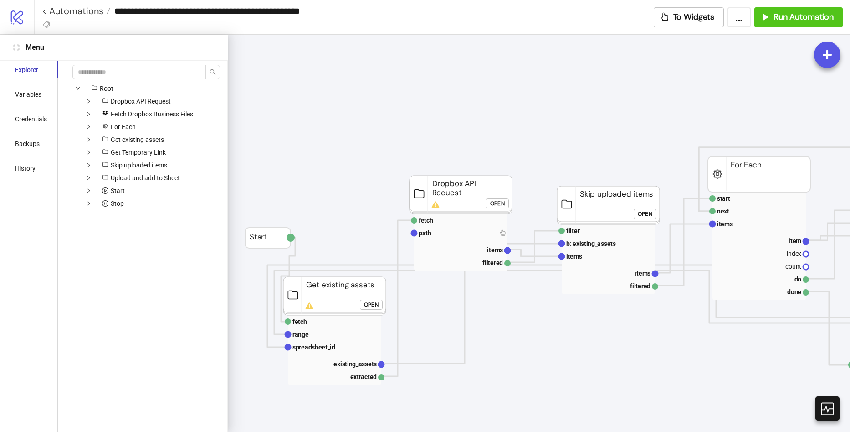
drag, startPoint x: 187, startPoint y: 138, endPoint x: 186, endPoint y: 120, distance: 18.3
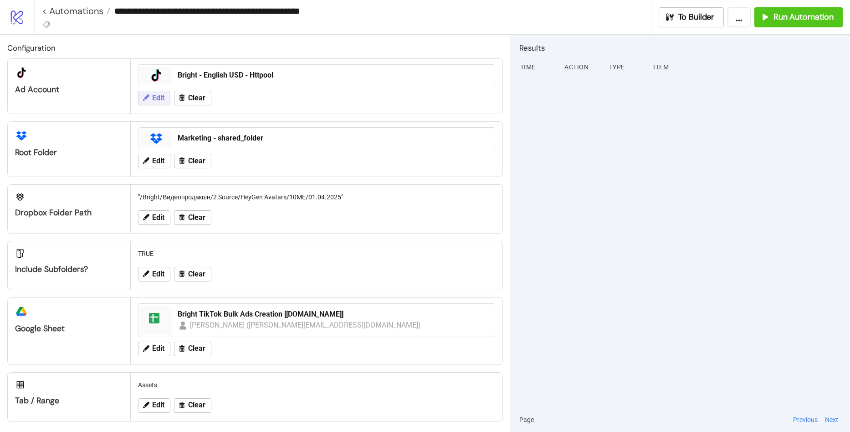
click at [154, 95] on span "Edit" at bounding box center [158, 98] width 12 height 8
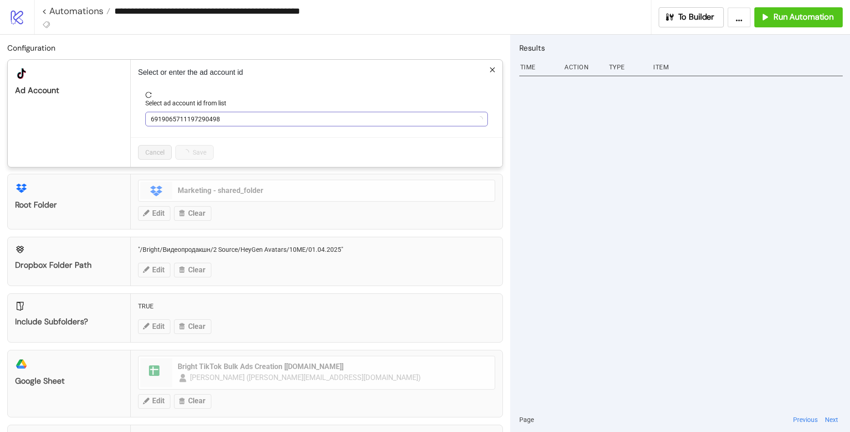
click at [263, 115] on span "6919065711197290498" at bounding box center [317, 119] width 332 height 14
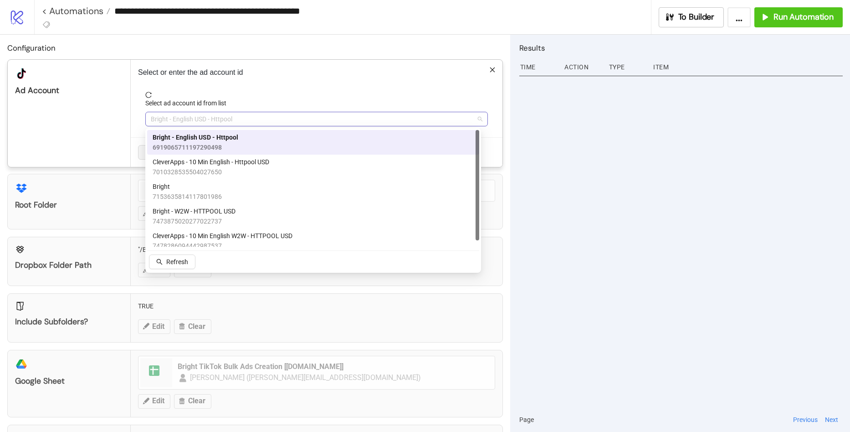
click at [267, 112] on div "Bright - English USD - Httpool" at bounding box center [316, 119] width 343 height 15
click at [525, 236] on div at bounding box center [682, 240] width 324 height 334
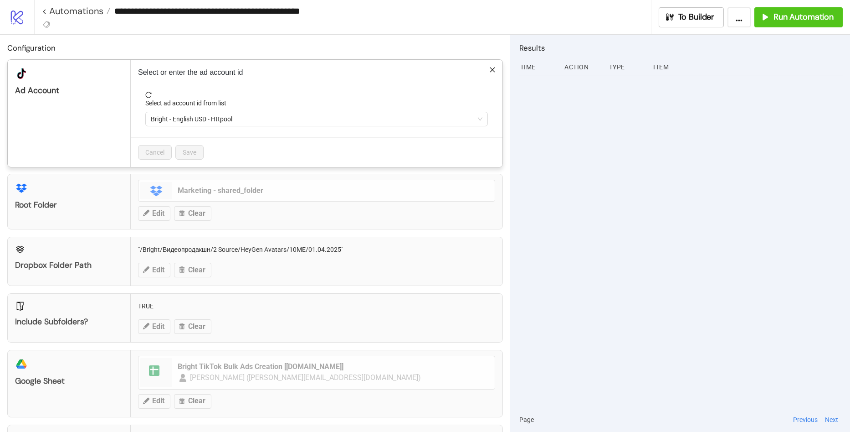
click at [27, 13] on div "**********" at bounding box center [425, 216] width 850 height 432
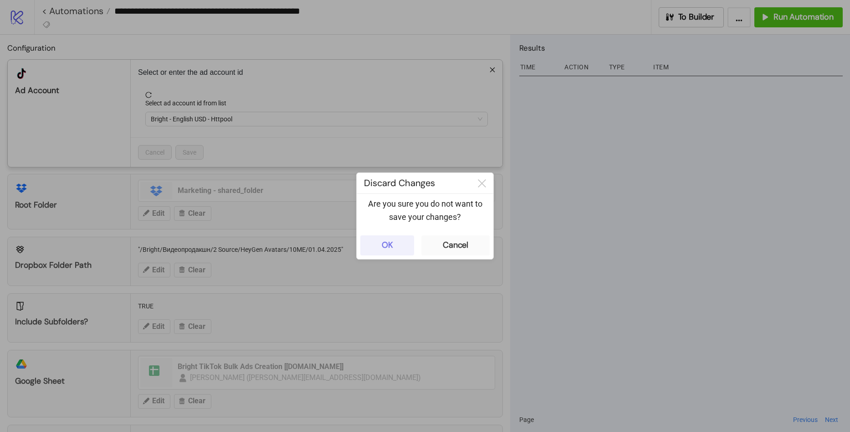
click at [386, 243] on div "OK" at bounding box center [387, 245] width 11 height 10
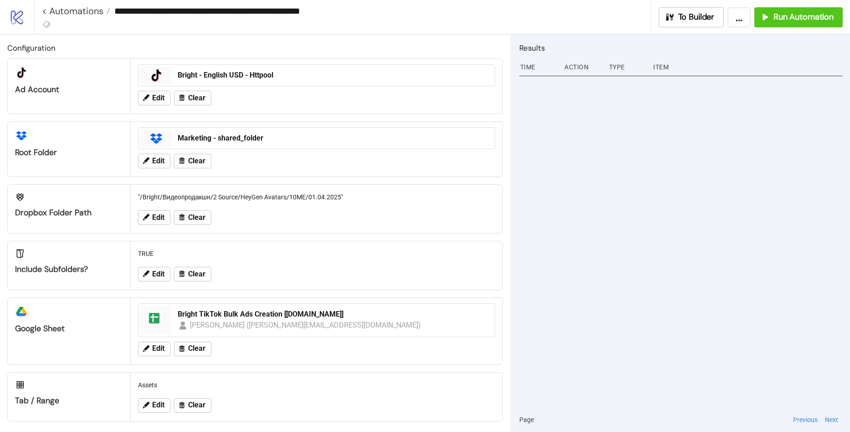
click at [18, 21] on icon "logo/logo-mobile" at bounding box center [17, 17] width 16 height 16
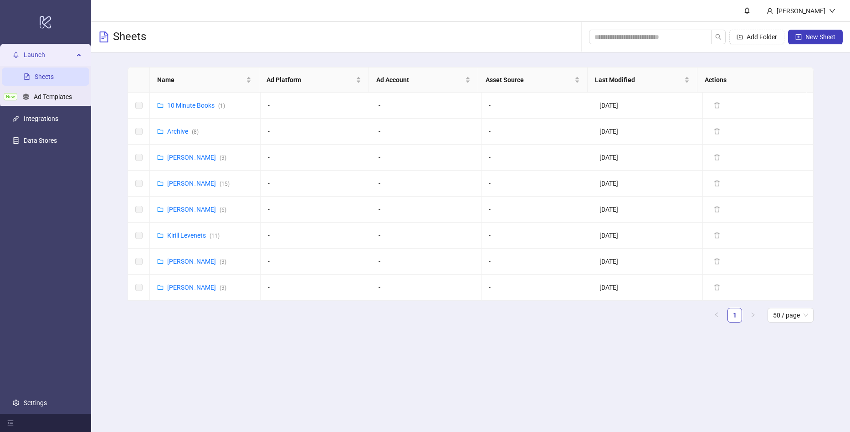
drag, startPoint x: 230, startPoint y: 363, endPoint x: 228, endPoint y: 358, distance: 5.6
click at [230, 363] on main "Sergei Puzikov Sheets Add Folder New Sheet Name Ad Platform Ad Account Asset So…" at bounding box center [470, 216] width 759 height 432
